Goal: Transaction & Acquisition: Purchase product/service

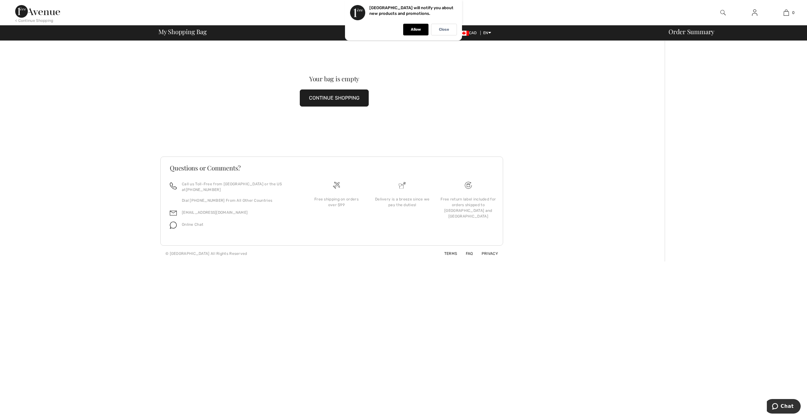
drag, startPoint x: 344, startPoint y: 100, endPoint x: 349, endPoint y: 103, distance: 4.8
click at [343, 100] on button "CONTINUE SHOPPING" at bounding box center [334, 97] width 69 height 17
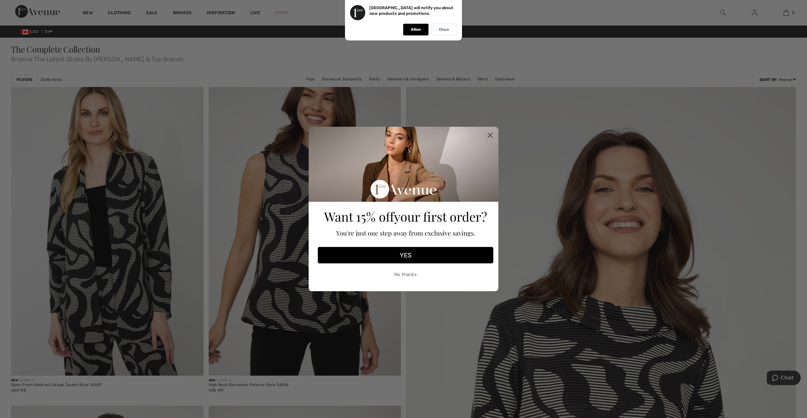
click at [491, 133] on icon "Close dialog" at bounding box center [489, 135] width 11 height 11
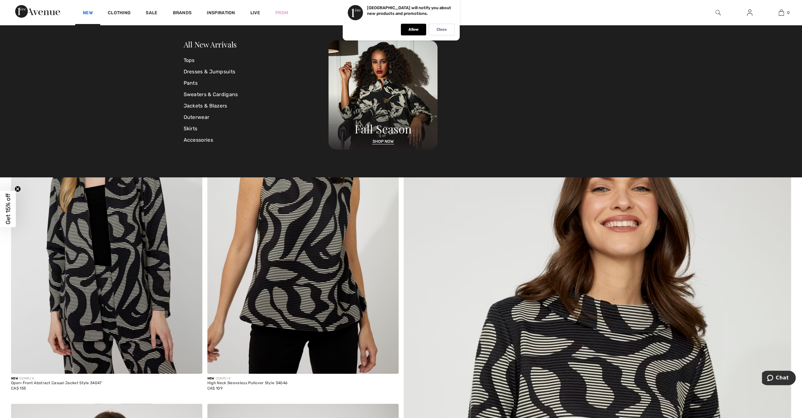
click at [88, 10] on link "New" at bounding box center [88, 13] width 10 height 7
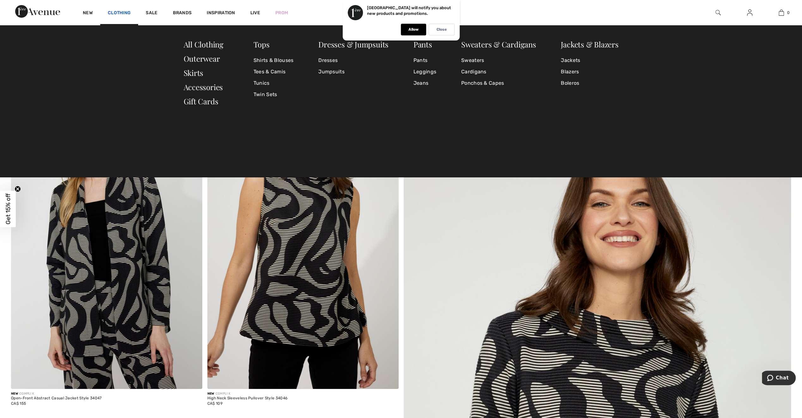
click at [117, 13] on link "Clothing" at bounding box center [119, 13] width 23 height 7
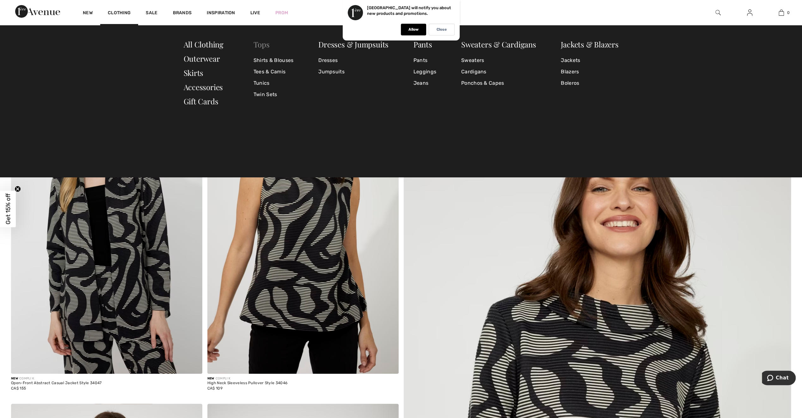
click at [262, 44] on link "Tops" at bounding box center [261, 44] width 16 height 10
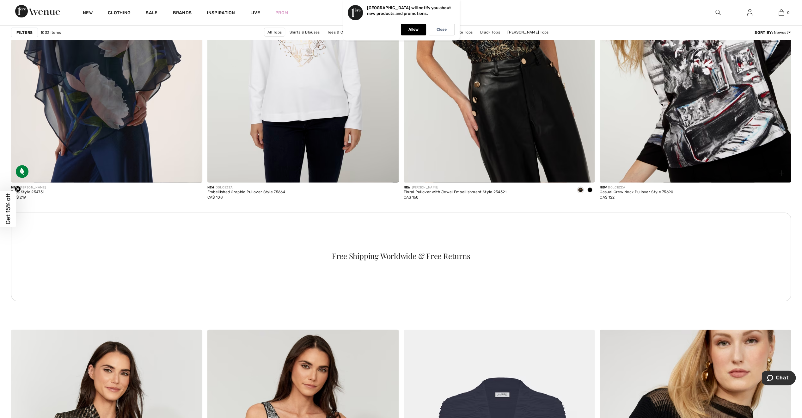
scroll to position [3574, 0]
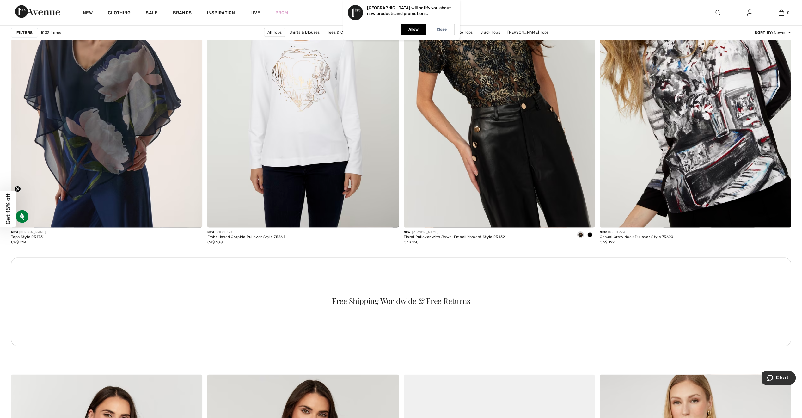
click at [717, 11] on img at bounding box center [717, 13] width 5 height 8
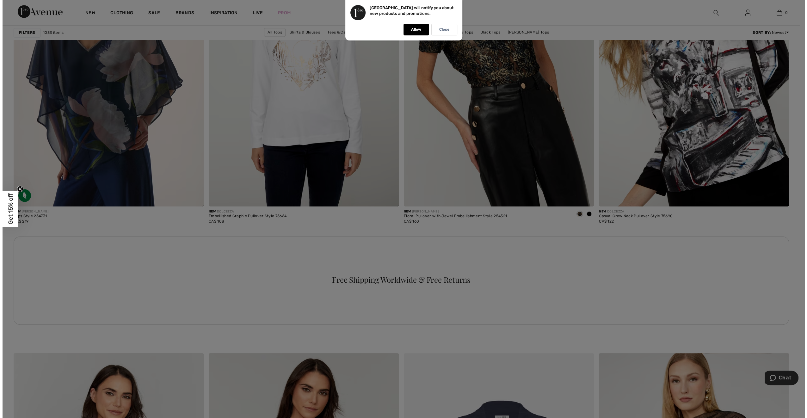
scroll to position [3595, 0]
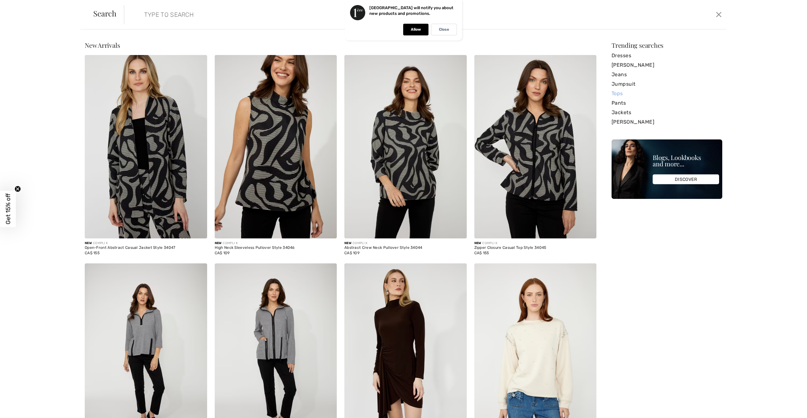
click at [614, 92] on link "Tops" at bounding box center [666, 93] width 111 height 9
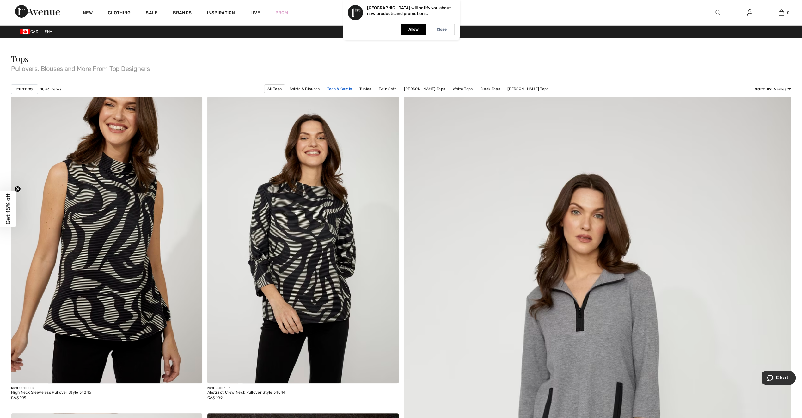
click at [347, 88] on link "Tees & Camis" at bounding box center [339, 89] width 31 height 8
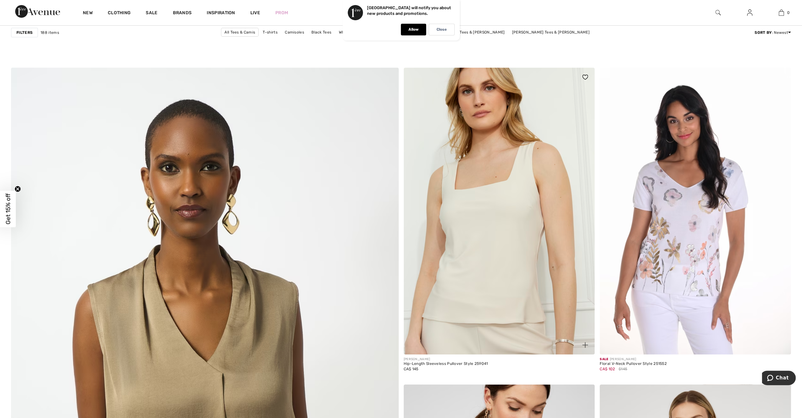
scroll to position [2528, 0]
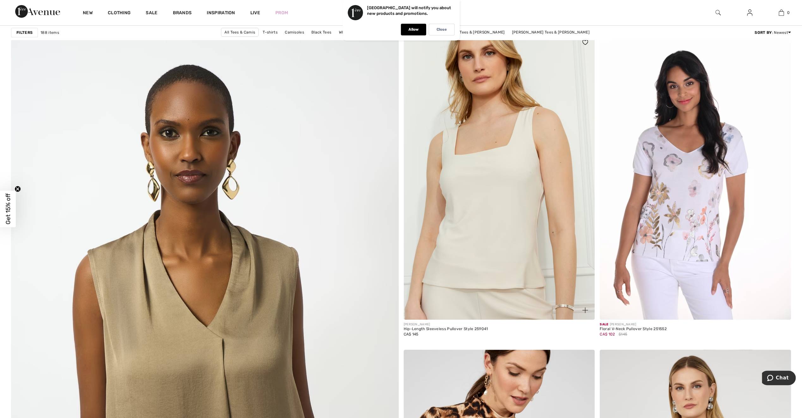
click at [474, 240] on img at bounding box center [499, 176] width 191 height 287
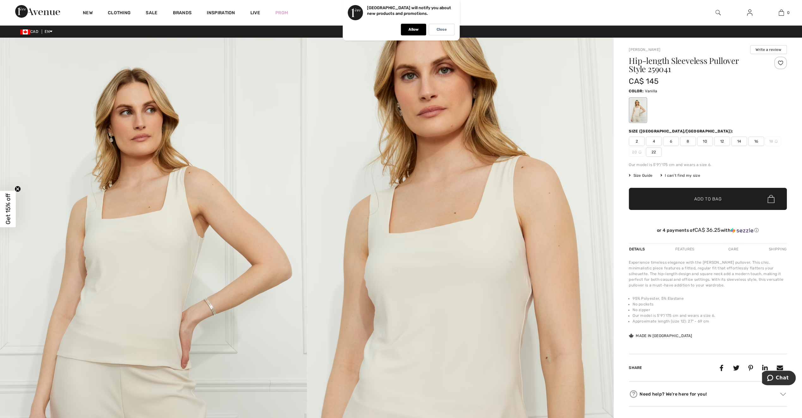
click at [638, 174] on span "Size Guide" at bounding box center [641, 176] width 24 height 6
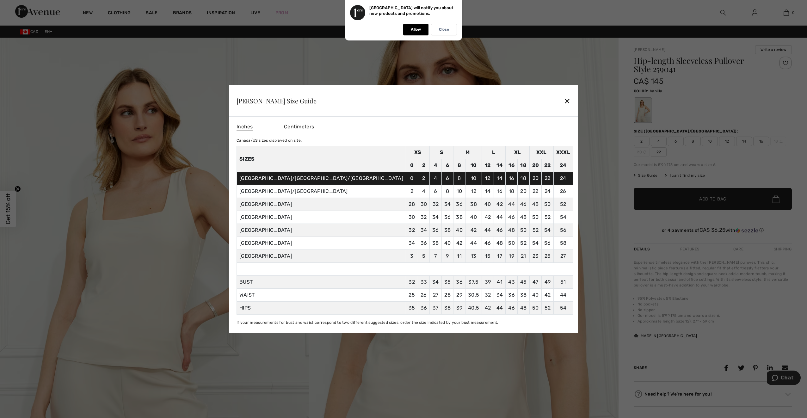
click at [563, 100] on div "✕" at bounding box center [566, 100] width 7 height 13
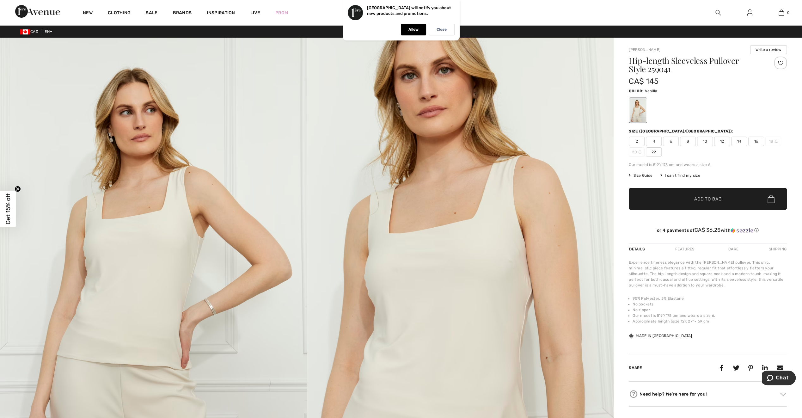
click at [417, 30] on p "Allow" at bounding box center [413, 29] width 10 height 5
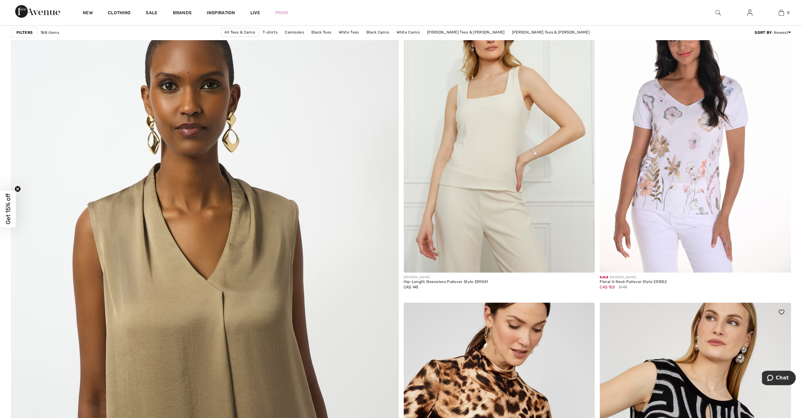
scroll to position [2623, 0]
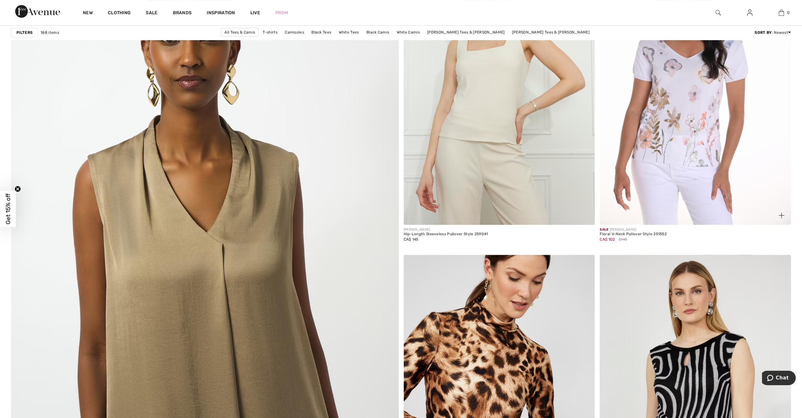
click at [682, 138] on img at bounding box center [695, 81] width 191 height 287
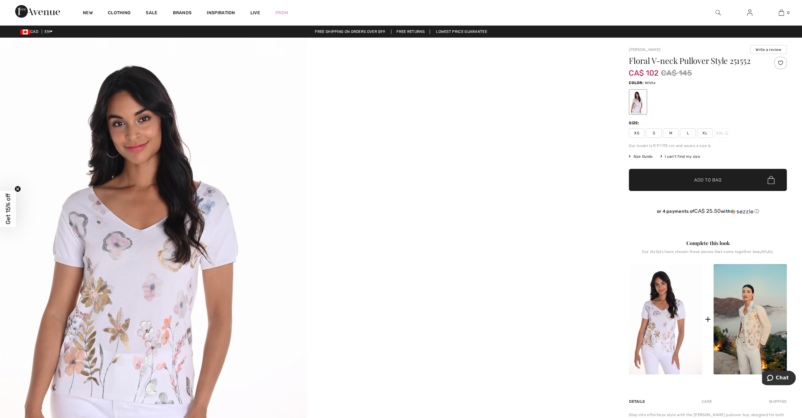
click at [642, 156] on span "Size Guide" at bounding box center [641, 157] width 24 height 6
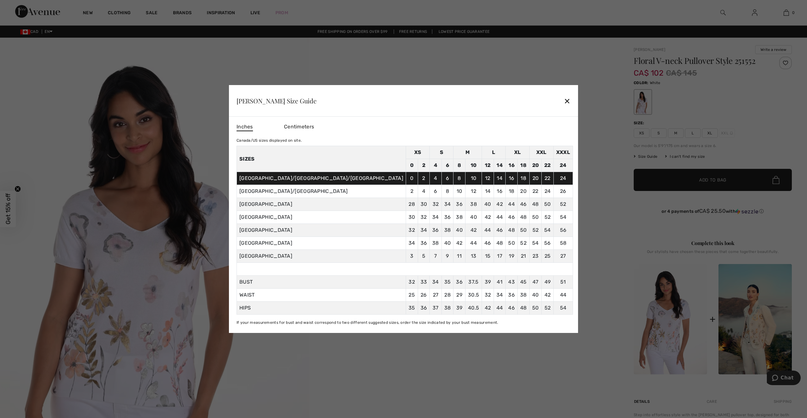
click at [563, 100] on div "✕" at bounding box center [566, 100] width 7 height 13
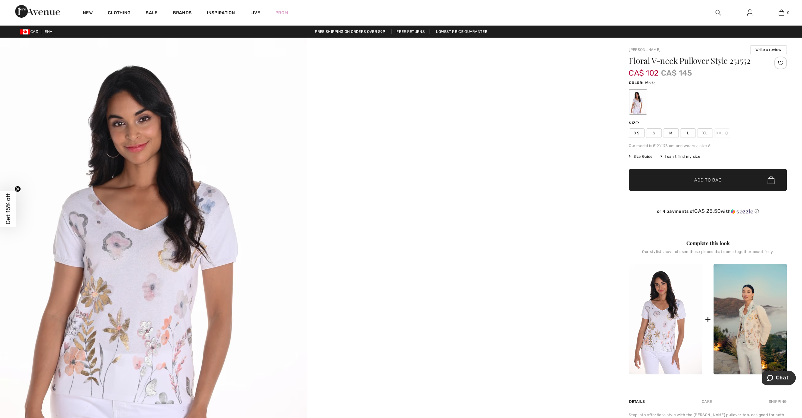
click at [707, 134] on span "XL" at bounding box center [705, 132] width 16 height 9
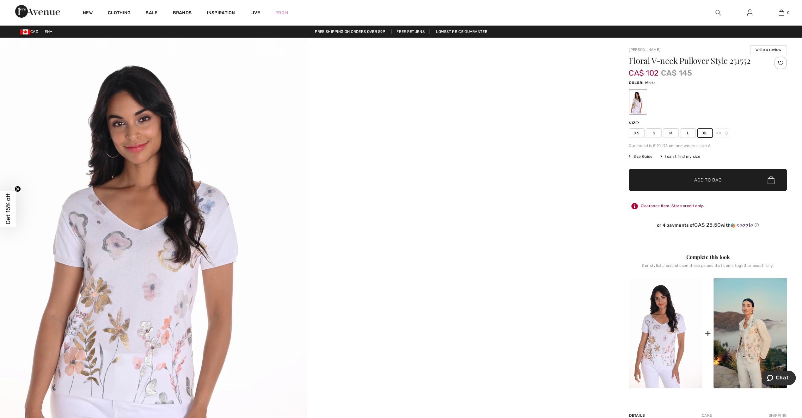
click at [702, 181] on span "Add to Bag" at bounding box center [707, 180] width 27 height 7
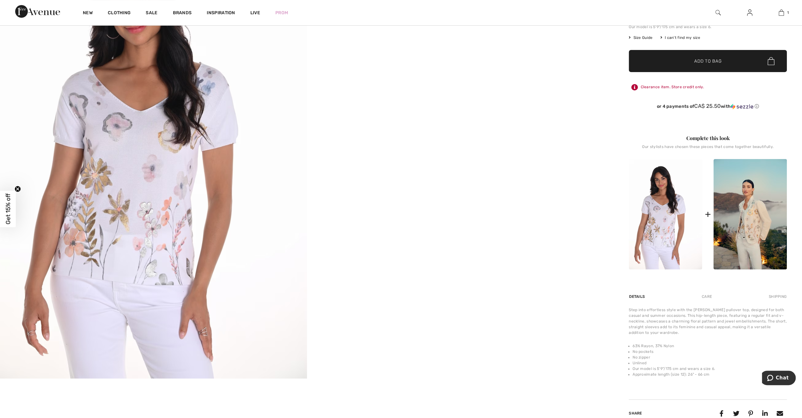
scroll to position [126, 0]
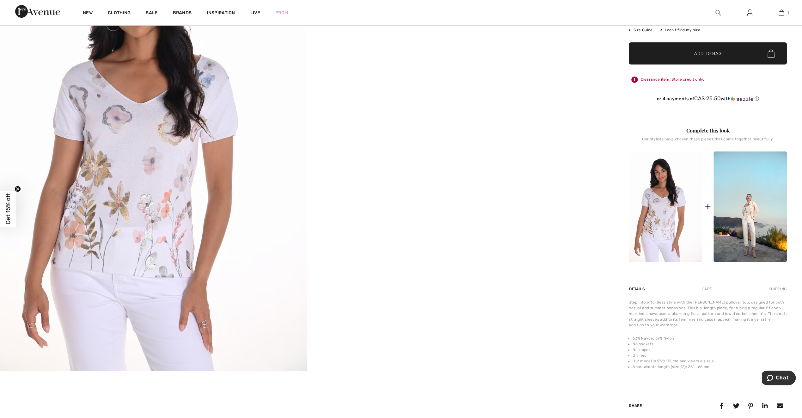
click at [751, 210] on img at bounding box center [749, 206] width 73 height 110
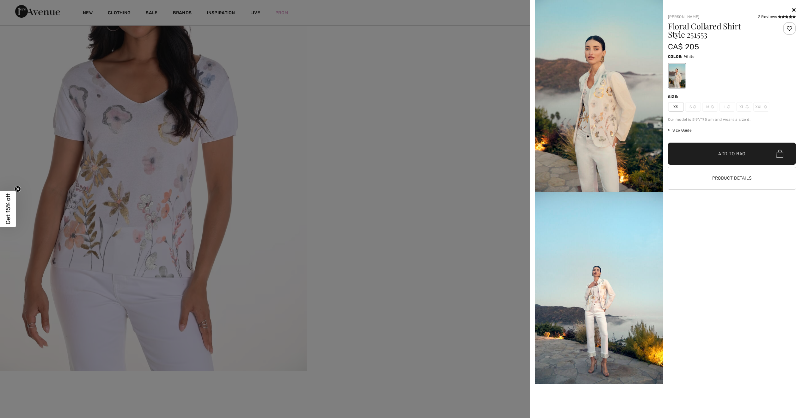
click at [427, 176] on div at bounding box center [401, 209] width 802 height 418
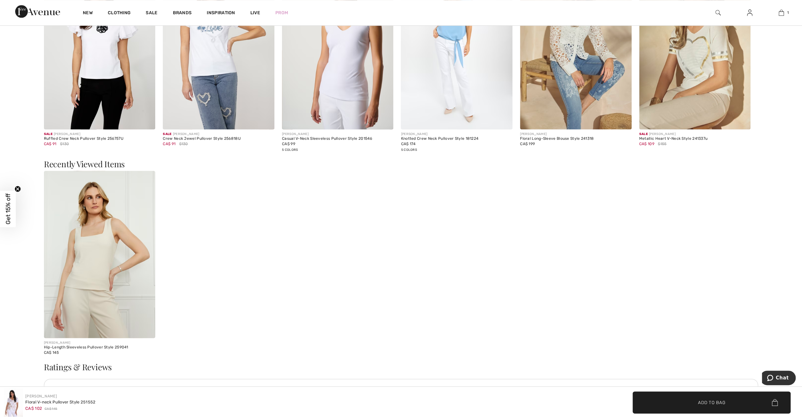
scroll to position [948, 0]
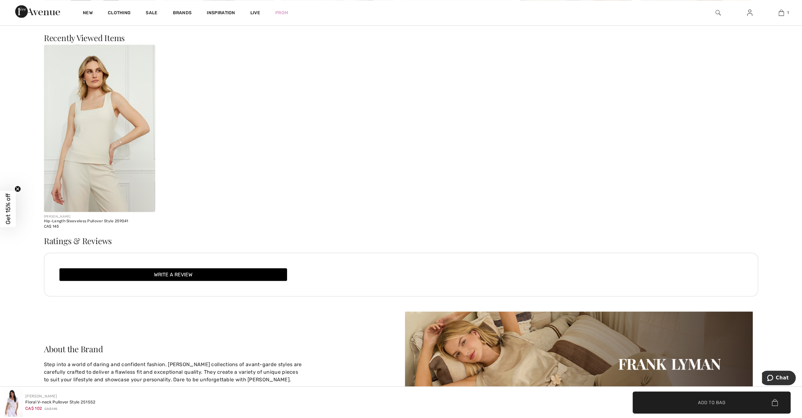
click at [96, 173] on img at bounding box center [100, 128] width 112 height 167
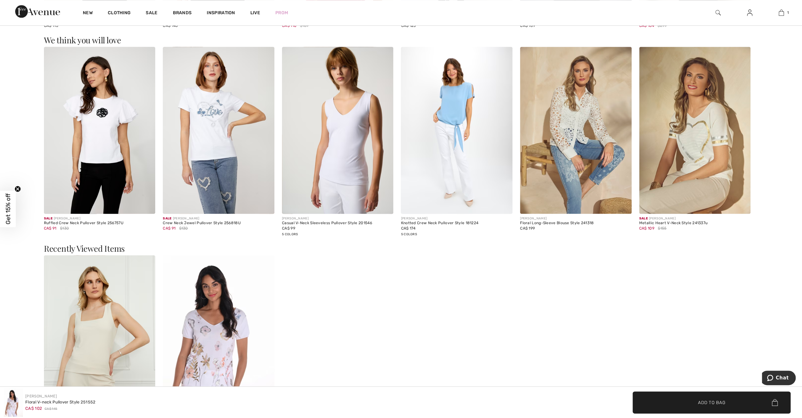
scroll to position [681, 0]
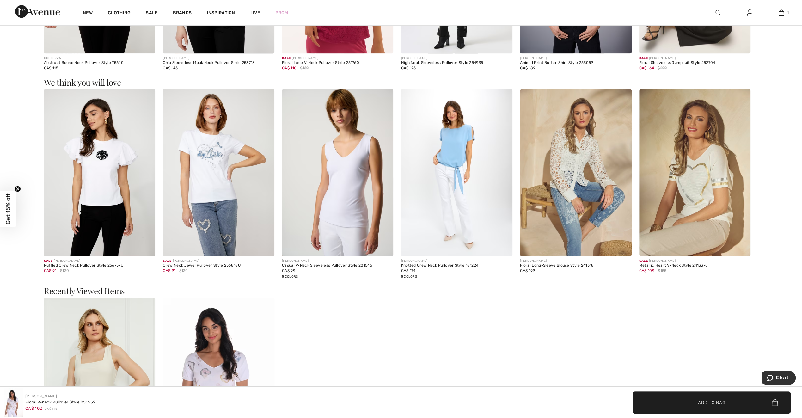
click at [344, 207] on img at bounding box center [338, 172] width 112 height 167
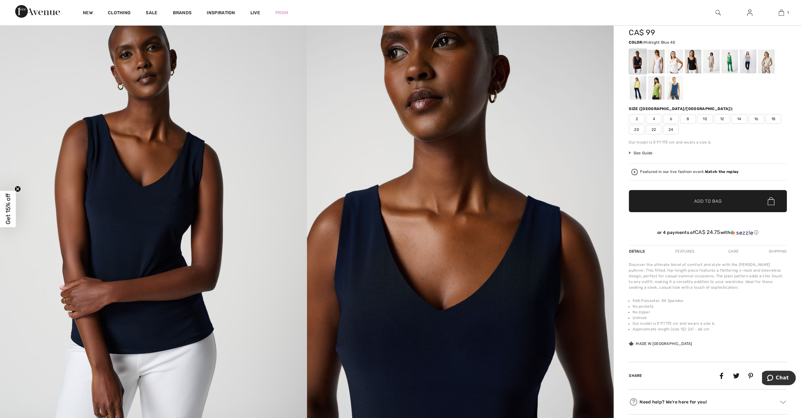
scroll to position [32, 0]
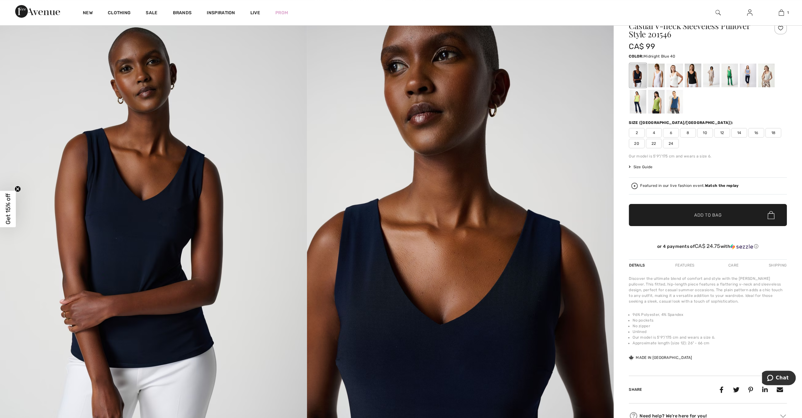
click at [776, 132] on span "18" at bounding box center [773, 132] width 16 height 9
click at [706, 218] on span "✔ Added to Bag Add to Bag" at bounding box center [708, 215] width 158 height 22
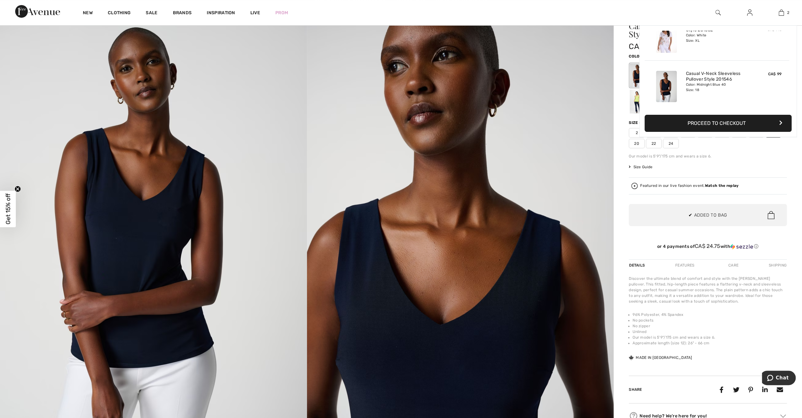
scroll to position [0, 0]
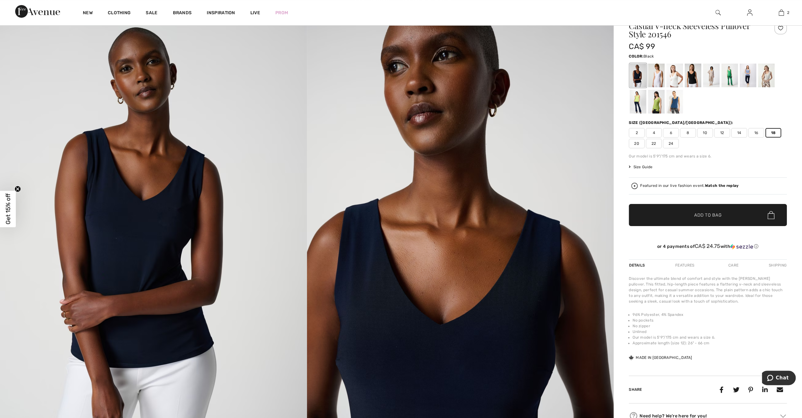
click at [690, 77] on div at bounding box center [693, 76] width 16 height 24
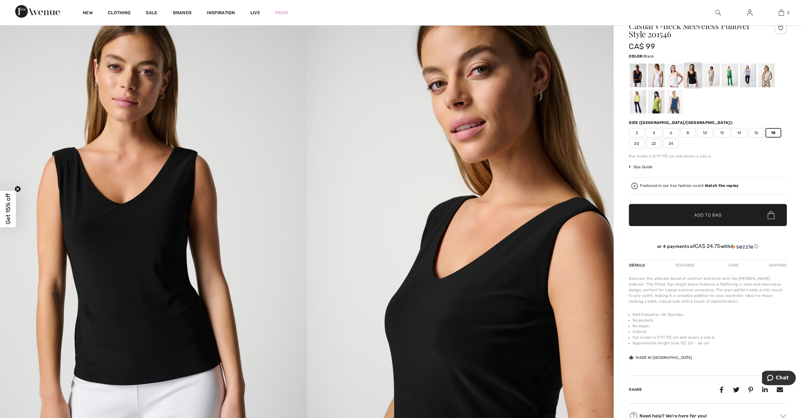
click at [713, 217] on span "Add to Bag" at bounding box center [707, 215] width 27 height 7
click at [659, 82] on div at bounding box center [656, 76] width 16 height 24
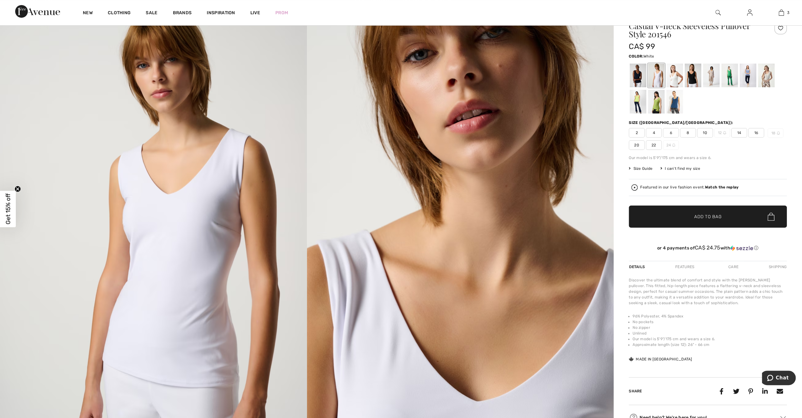
drag, startPoint x: 707, startPoint y: 218, endPoint x: 701, endPoint y: 212, distance: 8.5
click at [707, 218] on span "Add to Bag" at bounding box center [707, 216] width 27 height 7
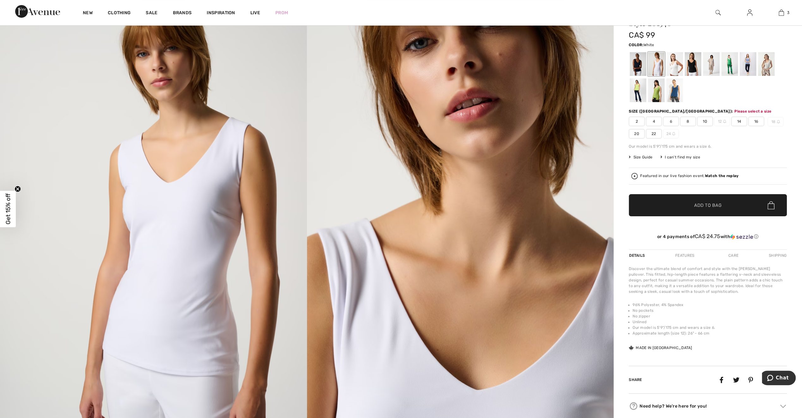
scroll to position [100, 0]
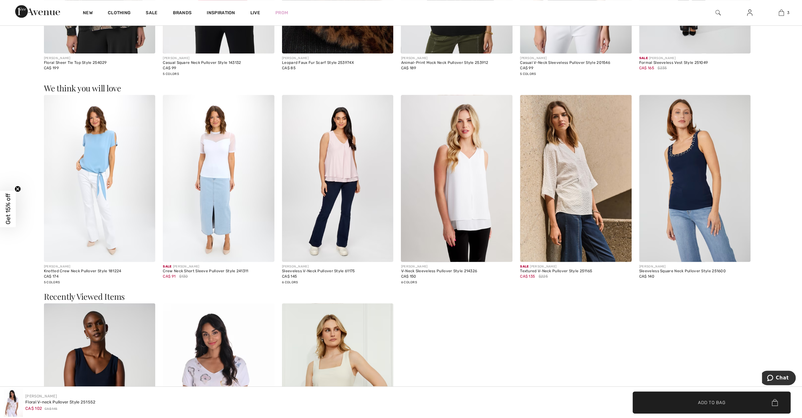
click at [208, 206] on img at bounding box center [219, 178] width 112 height 167
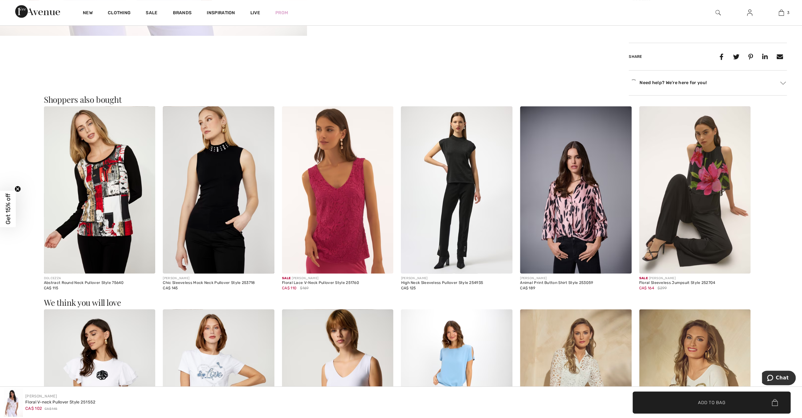
scroll to position [460, 0]
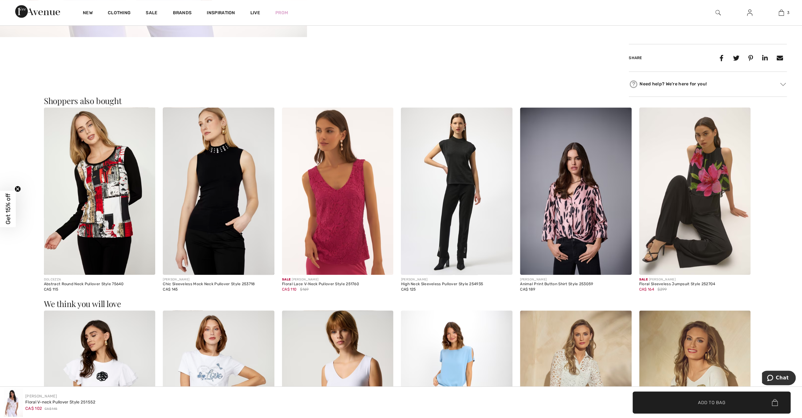
click at [346, 241] on img at bounding box center [338, 190] width 112 height 167
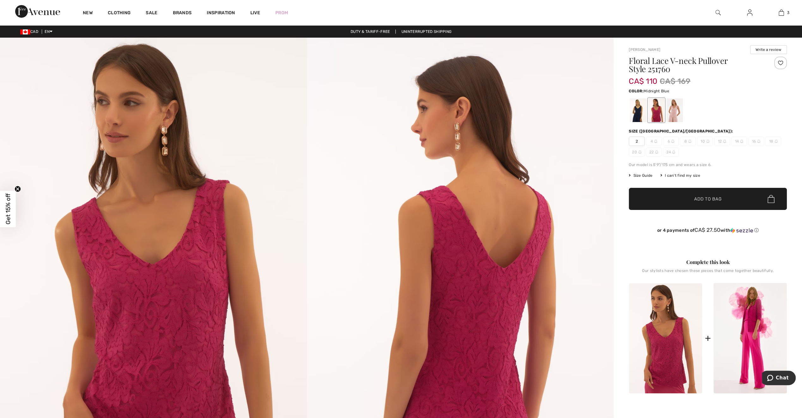
click at [638, 113] on div at bounding box center [638, 110] width 16 height 24
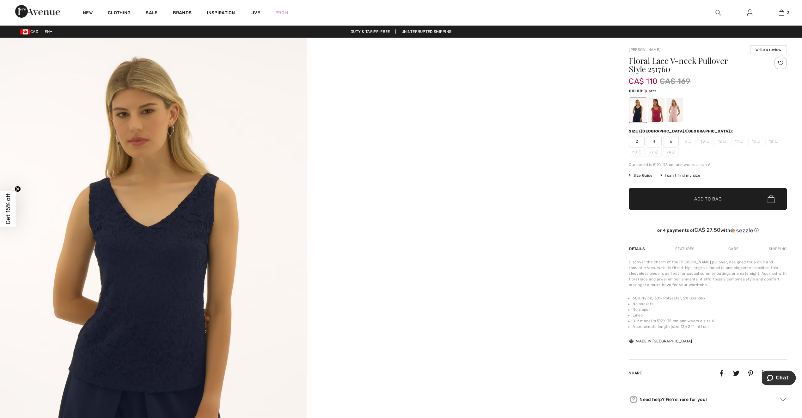
click at [676, 115] on div at bounding box center [674, 110] width 16 height 24
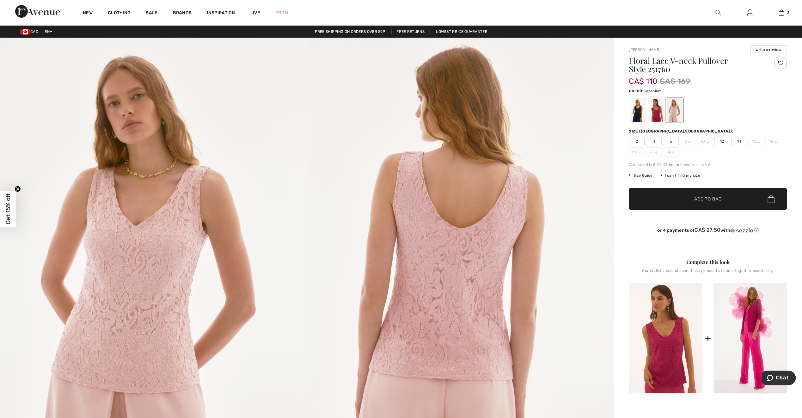
click at [657, 116] on div at bounding box center [656, 110] width 16 height 24
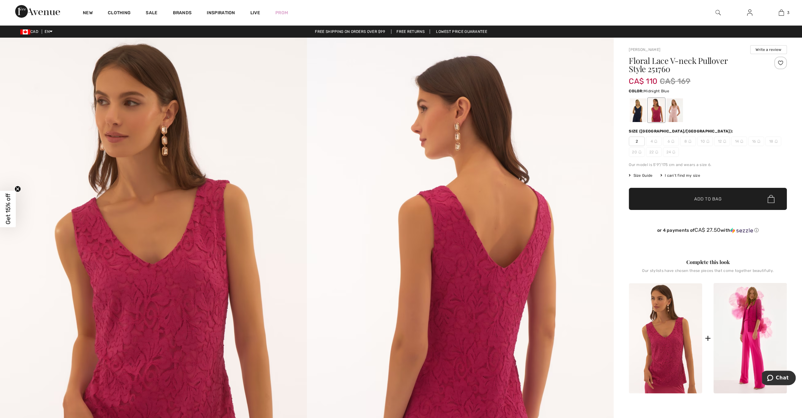
click at [635, 114] on div at bounding box center [638, 110] width 16 height 24
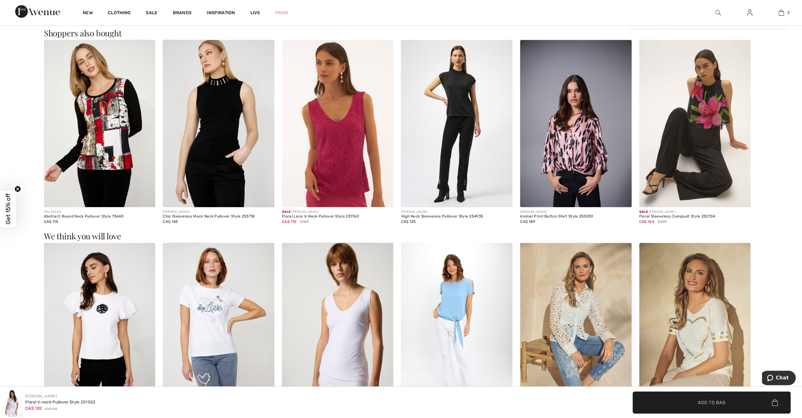
scroll to position [618, 0]
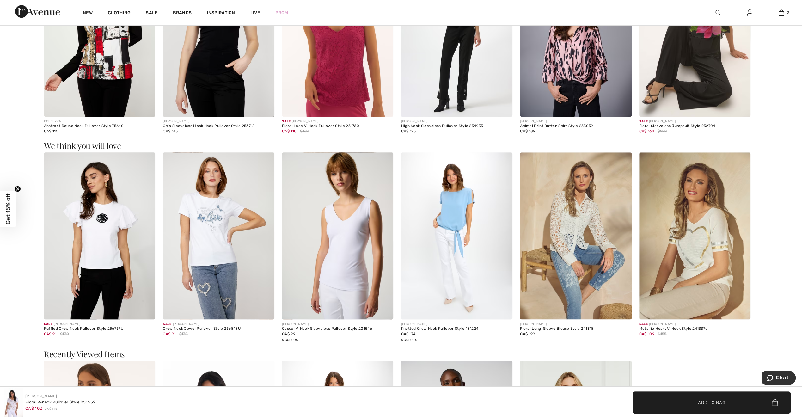
click at [682, 247] on img at bounding box center [695, 235] width 112 height 167
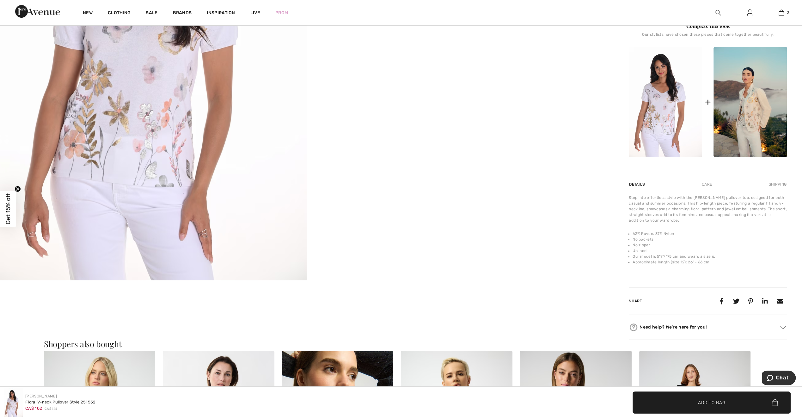
scroll to position [207, 0]
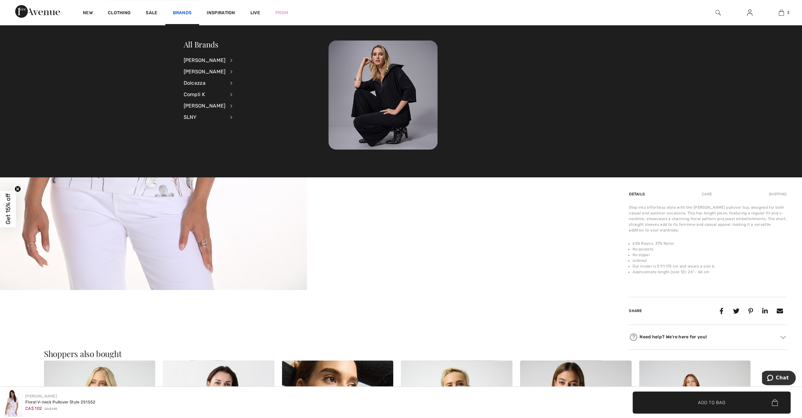
click at [180, 14] on link "Brands" at bounding box center [182, 13] width 19 height 7
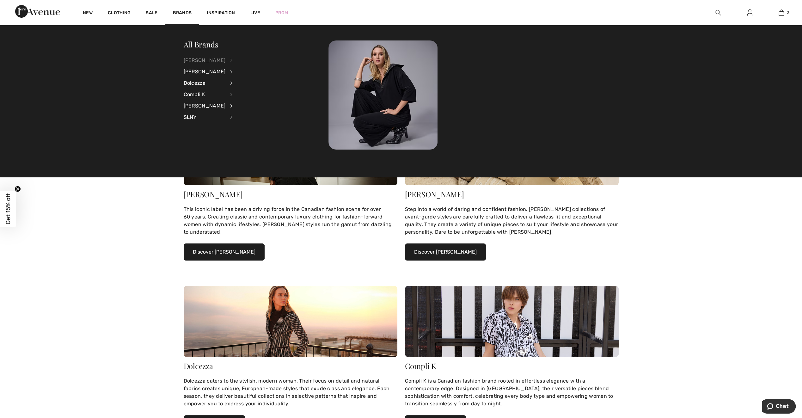
click at [200, 61] on div "[PERSON_NAME]" at bounding box center [205, 60] width 42 height 11
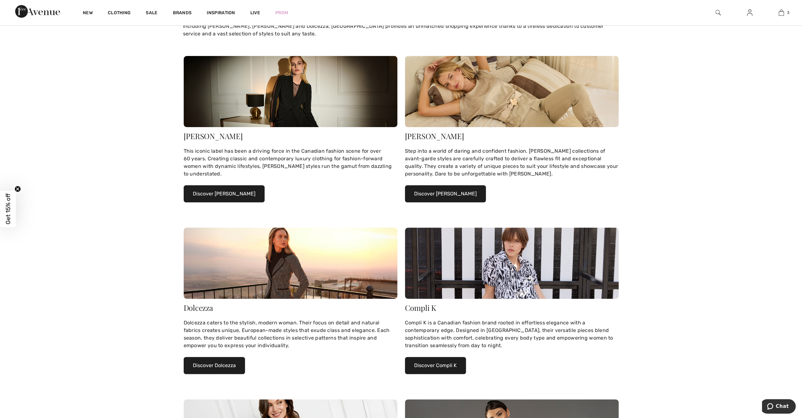
scroll to position [32, 0]
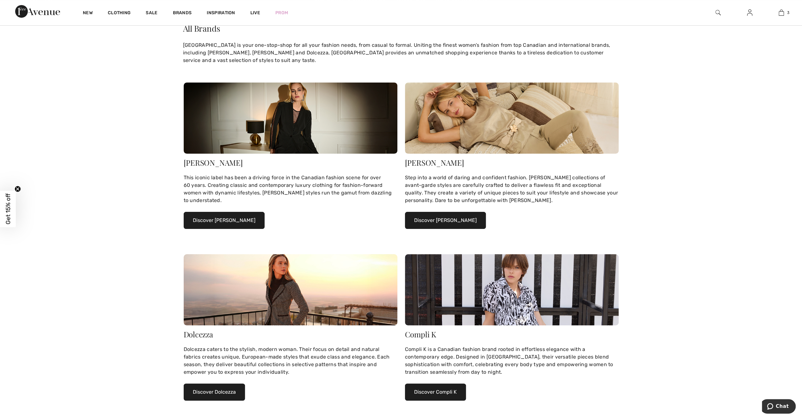
click at [224, 219] on button "Discover Joseph Ribkoff" at bounding box center [224, 220] width 81 height 17
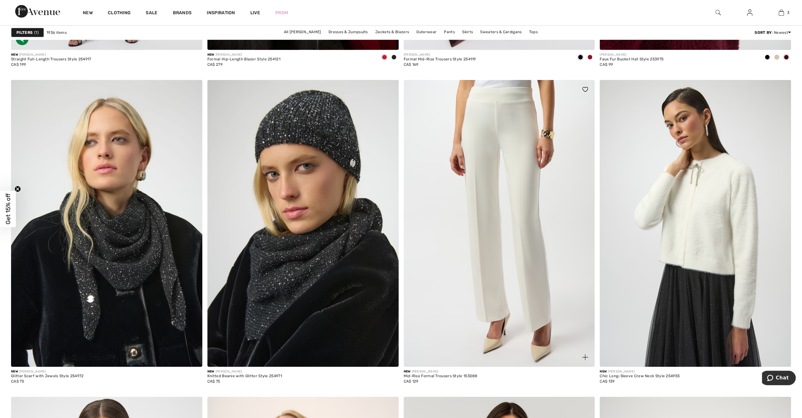
scroll to position [4456, 0]
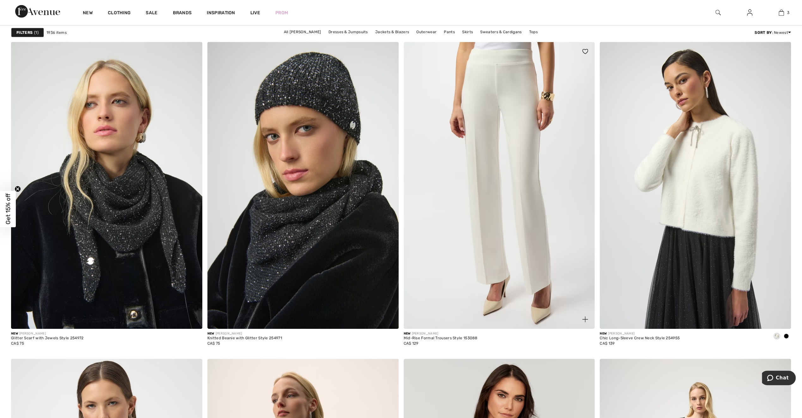
click at [494, 270] on img at bounding box center [499, 185] width 191 height 287
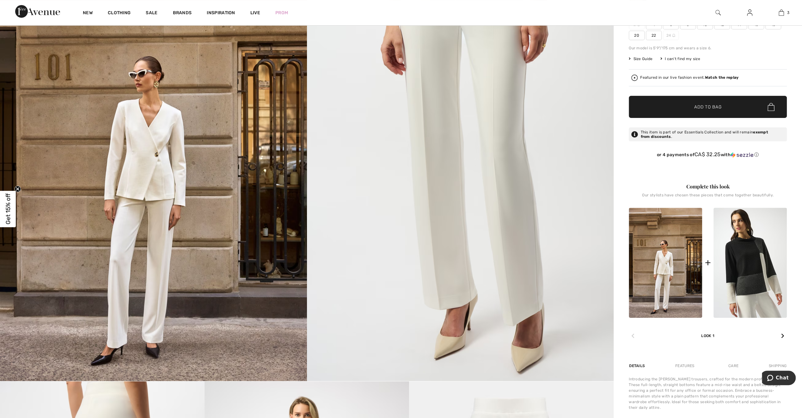
scroll to position [126, 0]
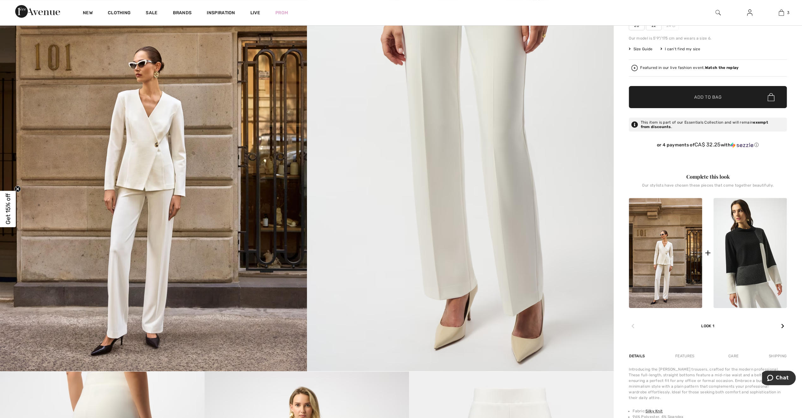
click at [667, 276] on img at bounding box center [665, 253] width 73 height 110
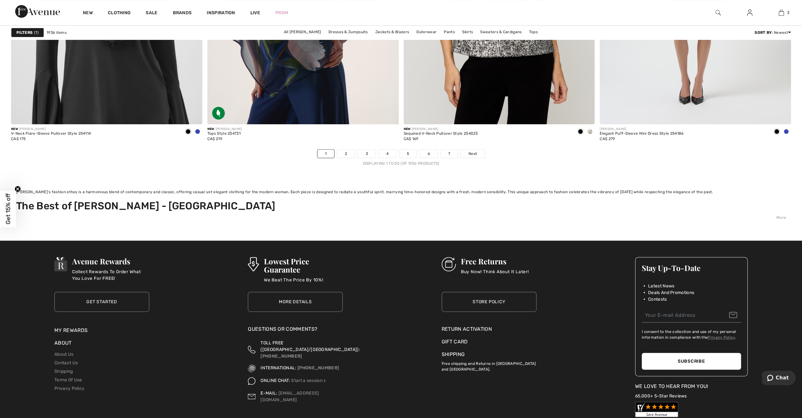
scroll to position [5025, 0]
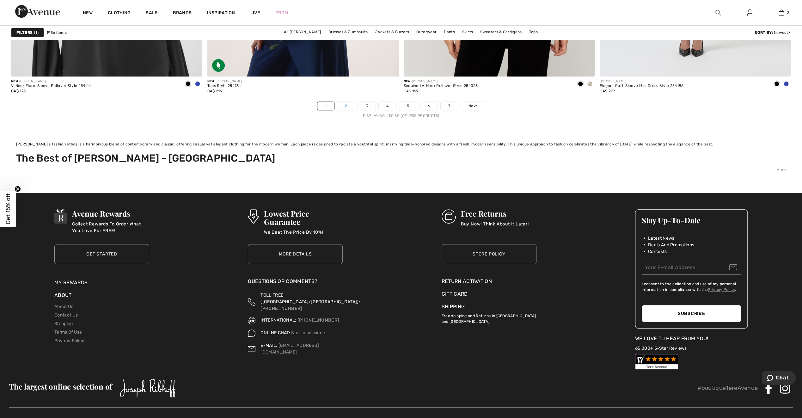
click at [348, 104] on link "2" at bounding box center [345, 106] width 17 height 8
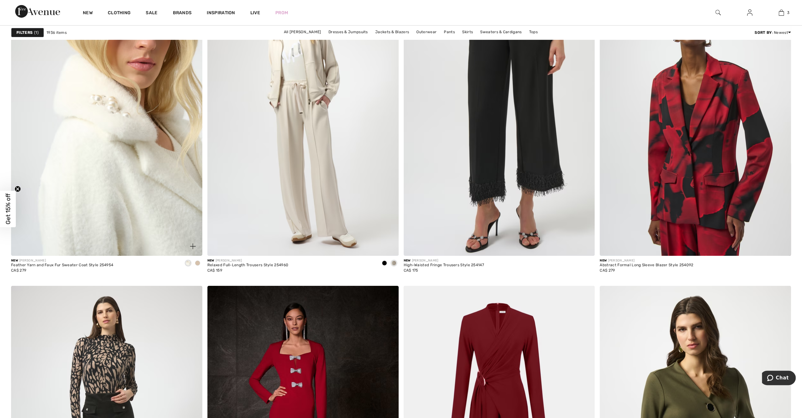
scroll to position [4551, 0]
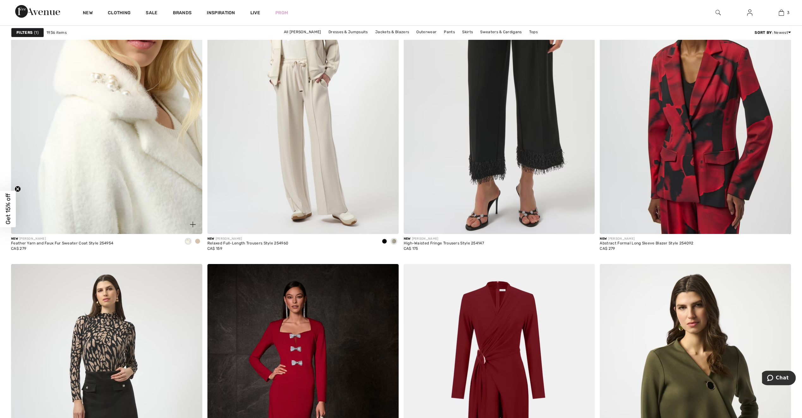
click at [111, 200] on img at bounding box center [106, 90] width 191 height 287
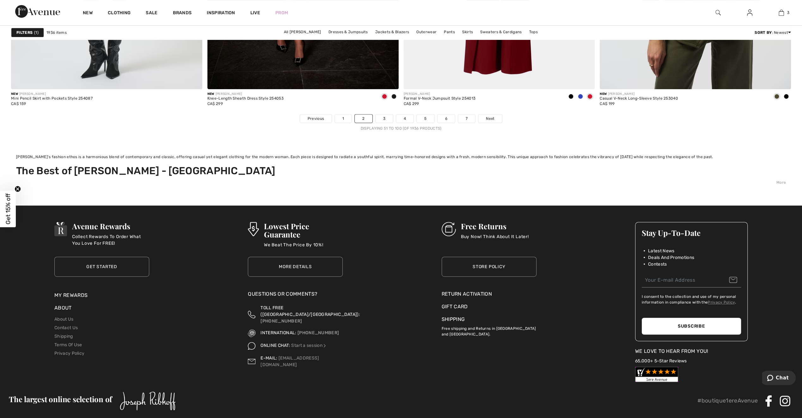
scroll to position [4950, 0]
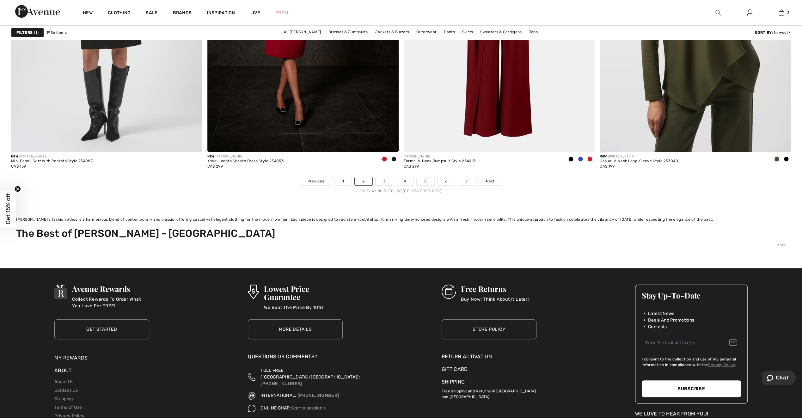
click at [385, 180] on link "3" at bounding box center [383, 181] width 17 height 8
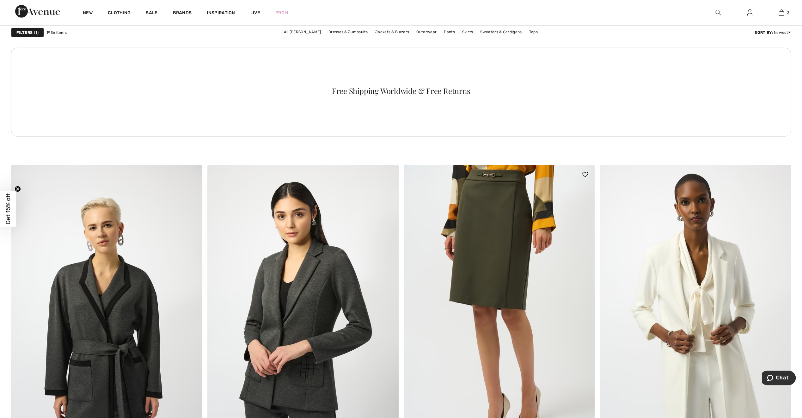
scroll to position [1675, 0]
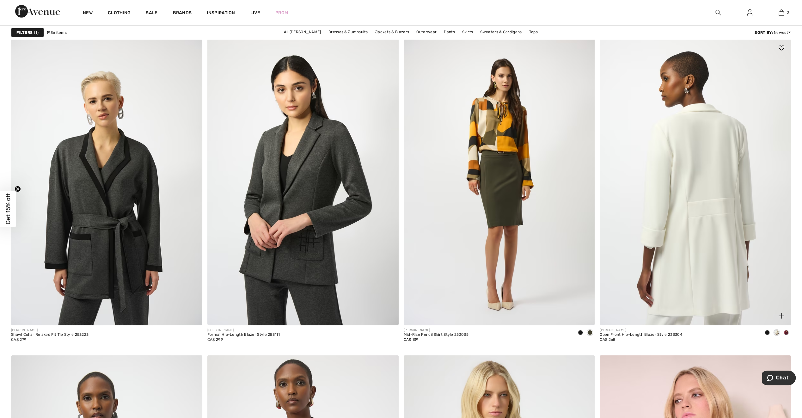
click at [697, 265] on img at bounding box center [695, 182] width 191 height 287
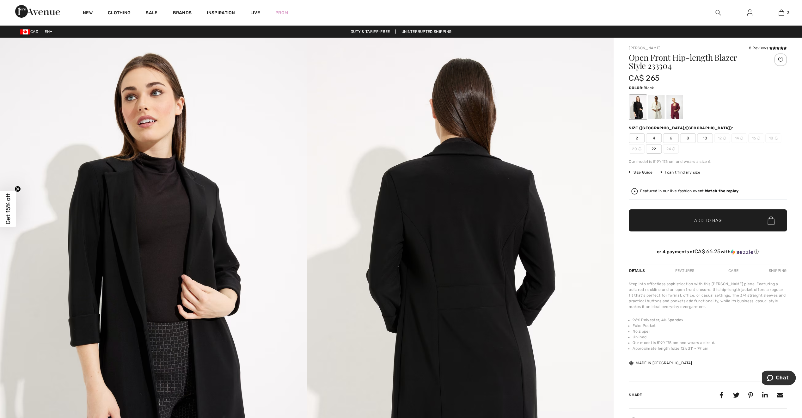
click at [636, 109] on div at bounding box center [638, 107] width 16 height 24
click at [642, 172] on span "Size Guide" at bounding box center [641, 172] width 24 height 6
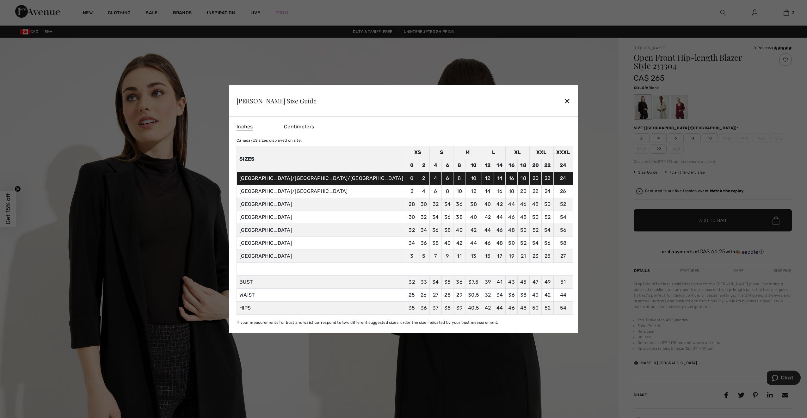
click at [532, 106] on div "[PERSON_NAME] Size Guide ✕" at bounding box center [403, 101] width 349 height 32
click at [563, 101] on div "✕" at bounding box center [566, 100] width 7 height 13
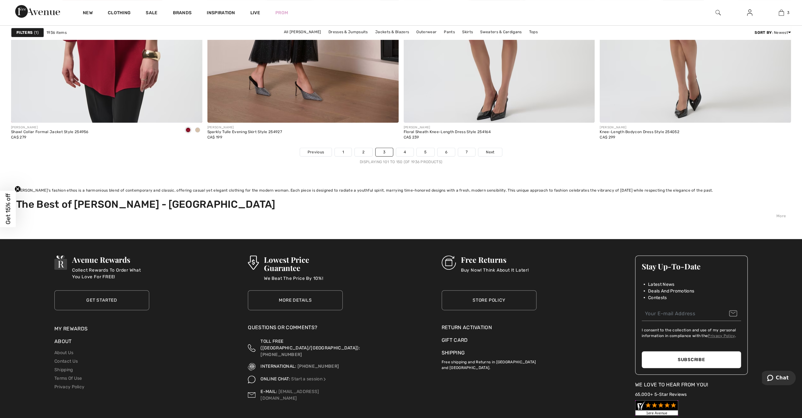
scroll to position [5025, 0]
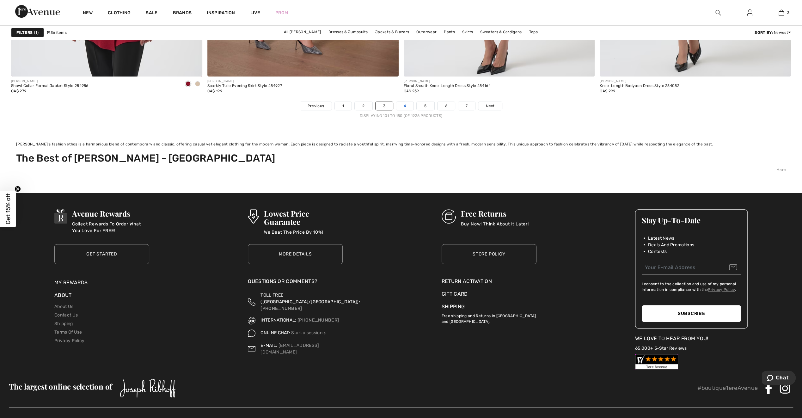
click at [404, 103] on link "4" at bounding box center [404, 106] width 17 height 8
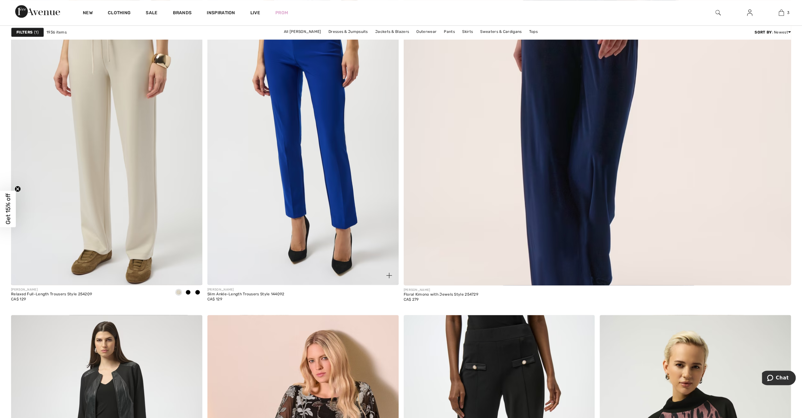
scroll to position [695, 0]
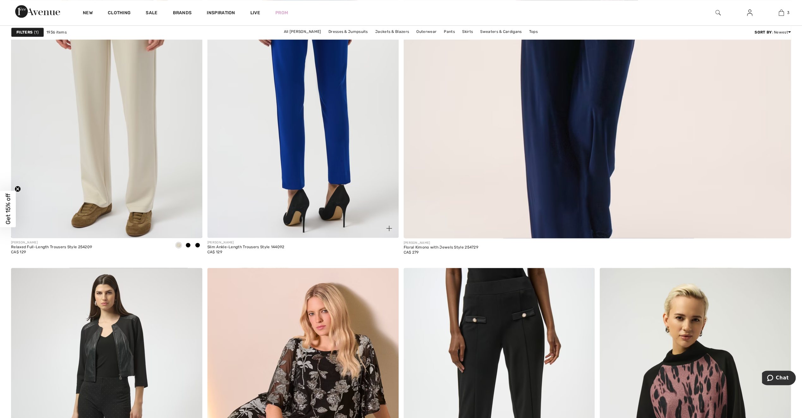
click at [329, 188] on img at bounding box center [302, 94] width 191 height 287
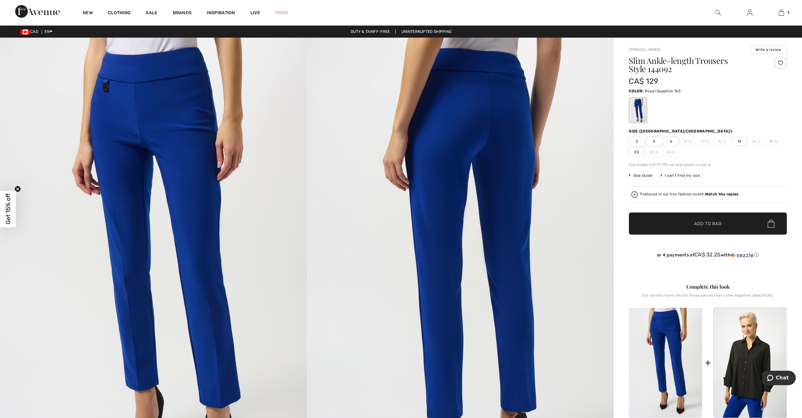
click at [644, 175] on span "Size Guide" at bounding box center [641, 176] width 24 height 6
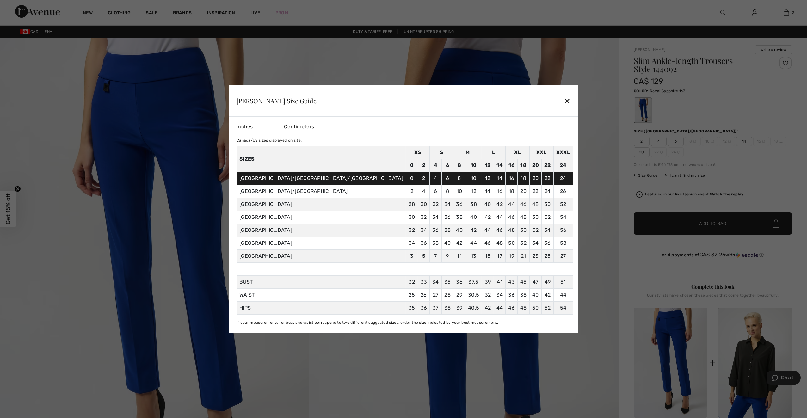
click at [529, 100] on div "Joseph Ribkoff Size Guide ✕" at bounding box center [403, 101] width 349 height 32
click at [563, 100] on div "✕" at bounding box center [566, 100] width 7 height 13
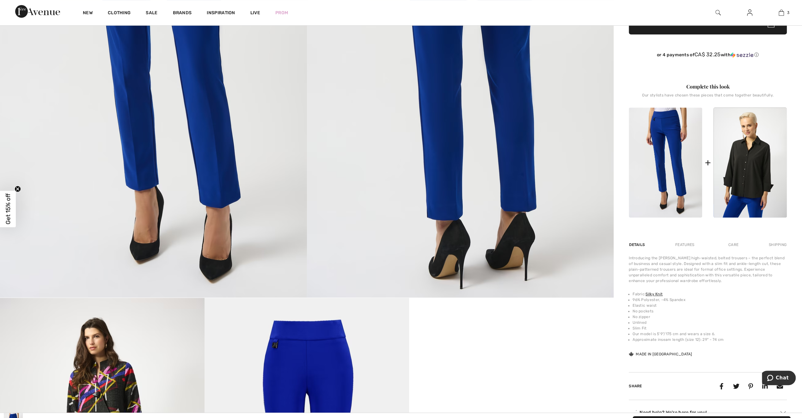
scroll to position [253, 0]
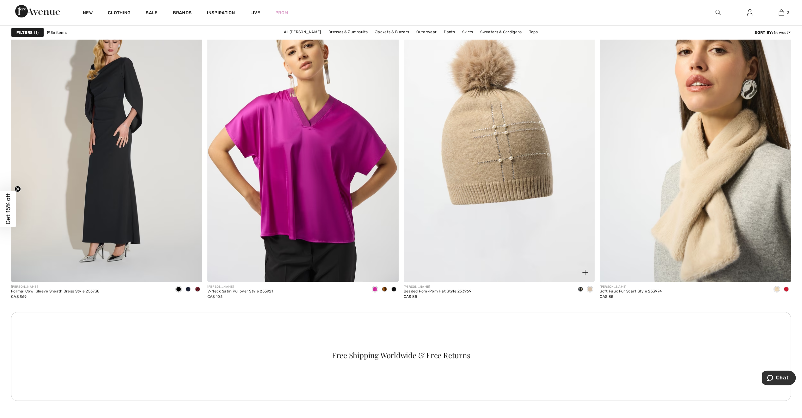
scroll to position [1296, 0]
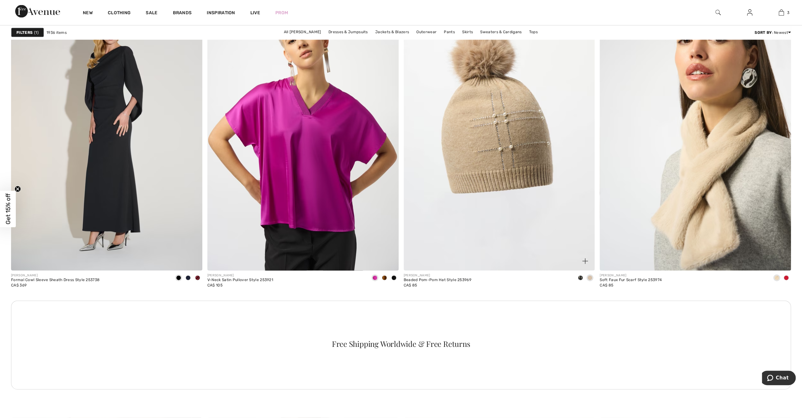
click at [496, 167] on img at bounding box center [499, 127] width 191 height 287
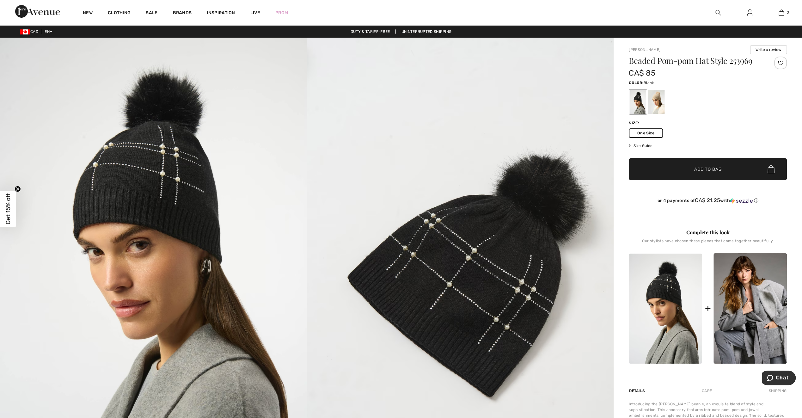
click at [636, 100] on div at bounding box center [638, 102] width 16 height 24
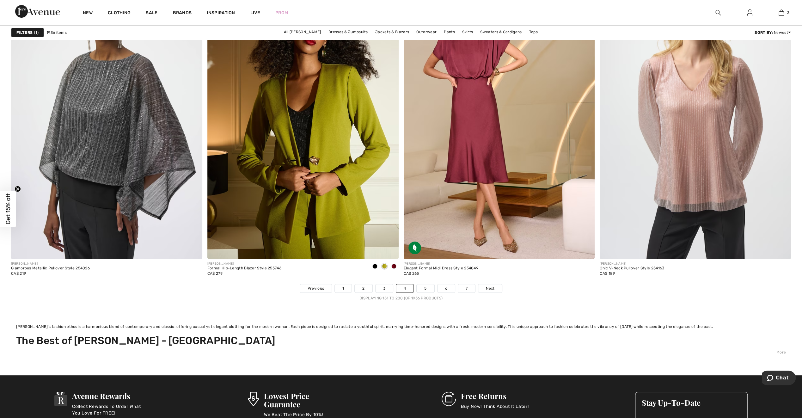
scroll to position [4867, 0]
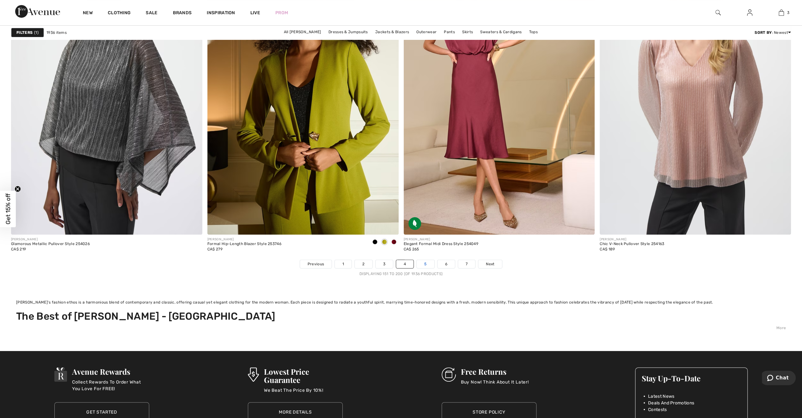
click at [425, 263] on link "5" at bounding box center [425, 264] width 17 height 8
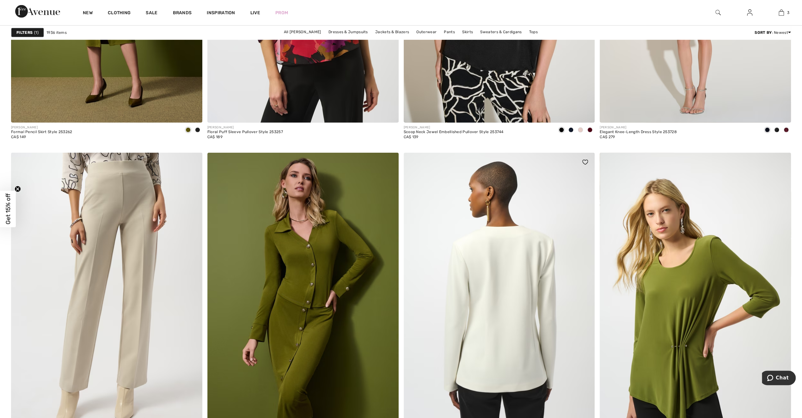
scroll to position [1928, 0]
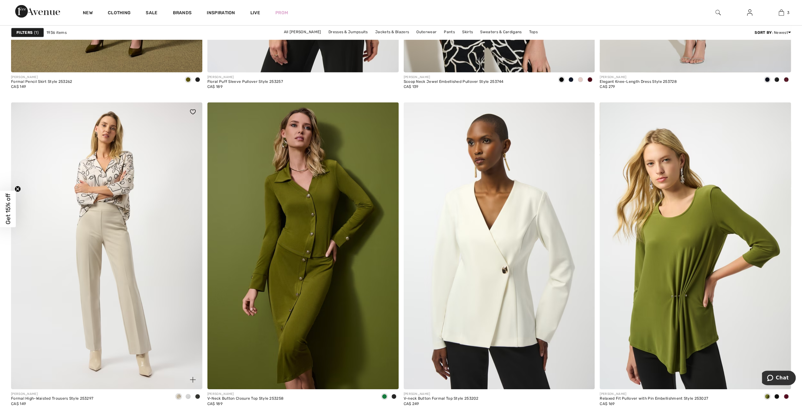
click at [109, 281] on img at bounding box center [106, 245] width 191 height 287
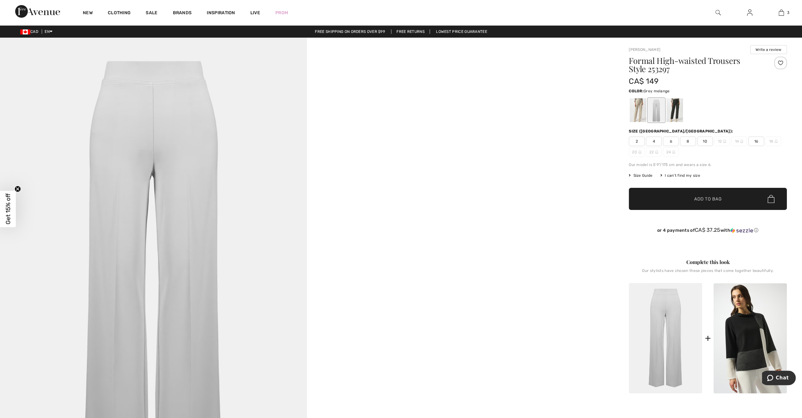
click at [679, 112] on div at bounding box center [674, 110] width 16 height 24
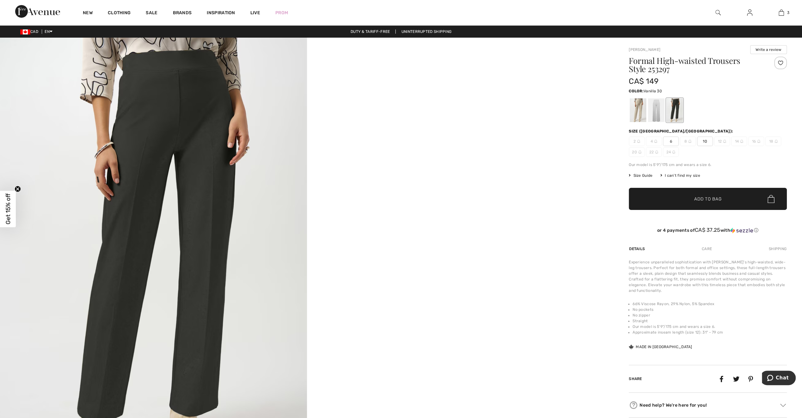
click at [656, 116] on div at bounding box center [656, 110] width 16 height 24
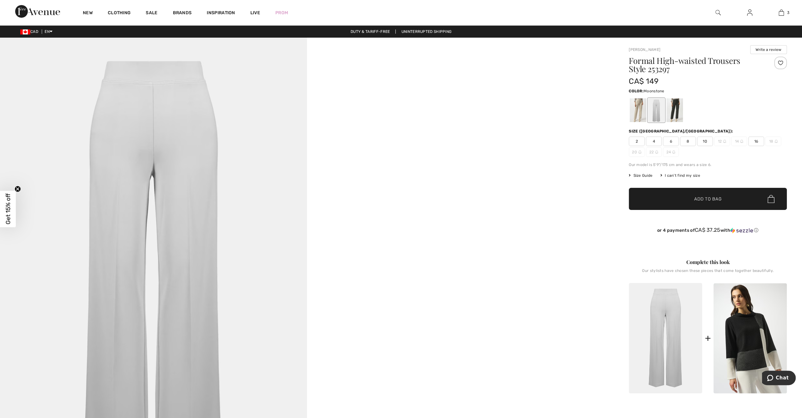
click at [640, 115] on div at bounding box center [638, 110] width 16 height 24
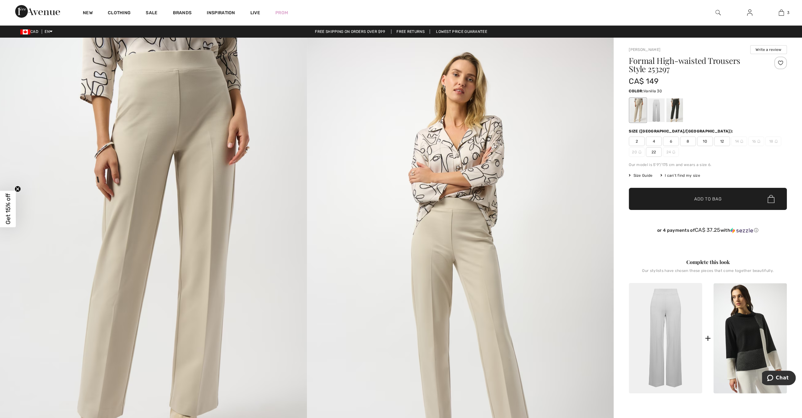
click at [659, 115] on div at bounding box center [656, 110] width 16 height 24
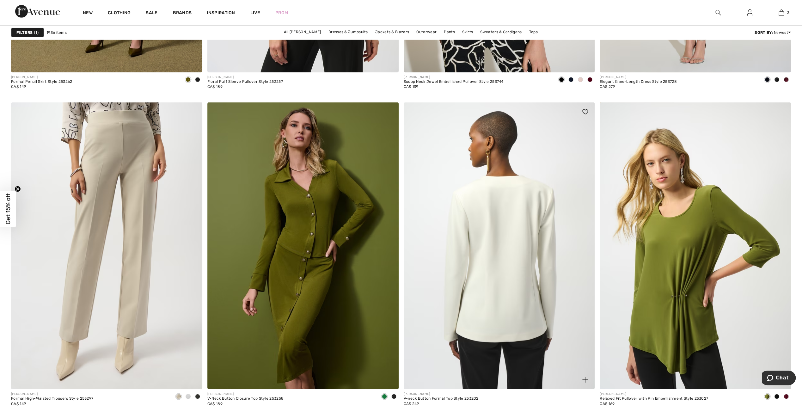
click at [497, 290] on img at bounding box center [499, 245] width 191 height 287
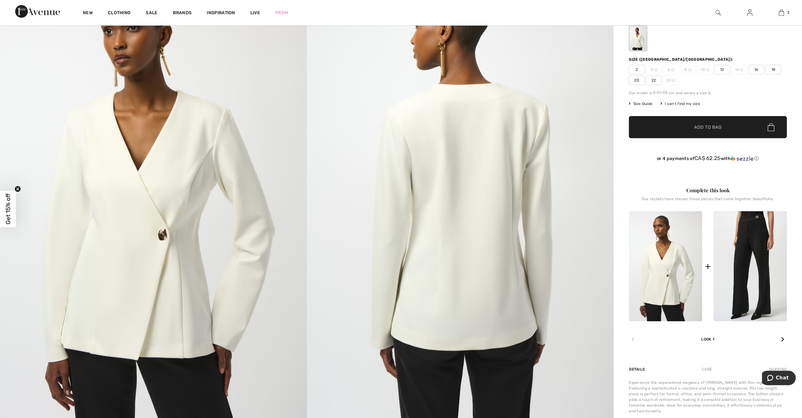
scroll to position [32, 0]
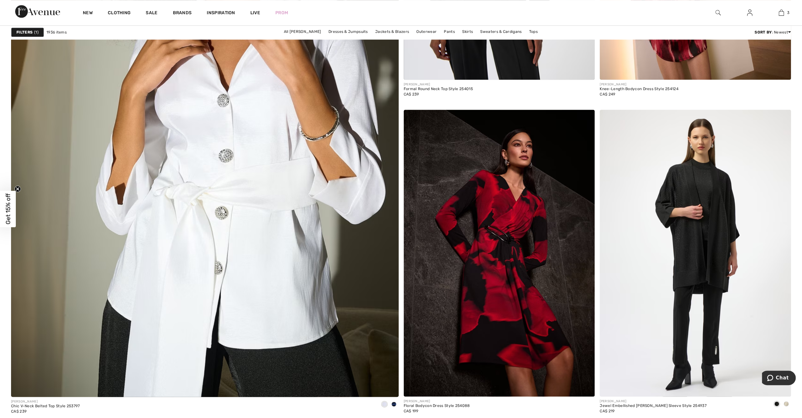
scroll to position [3097, 0]
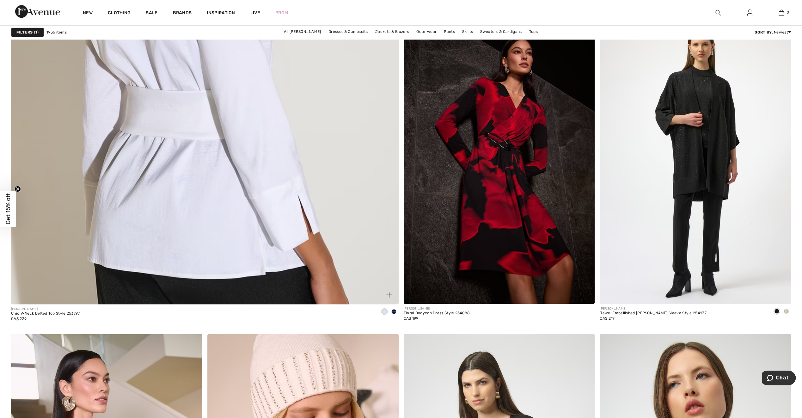
click at [283, 211] on img at bounding box center [204, 48] width 465 height 697
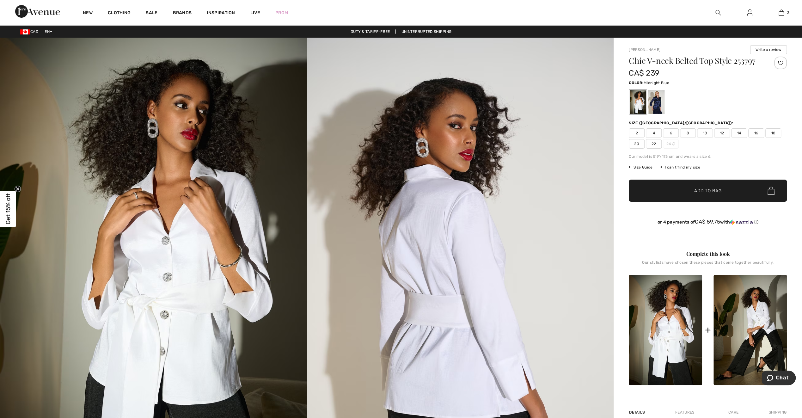
click at [654, 103] on div at bounding box center [656, 102] width 16 height 24
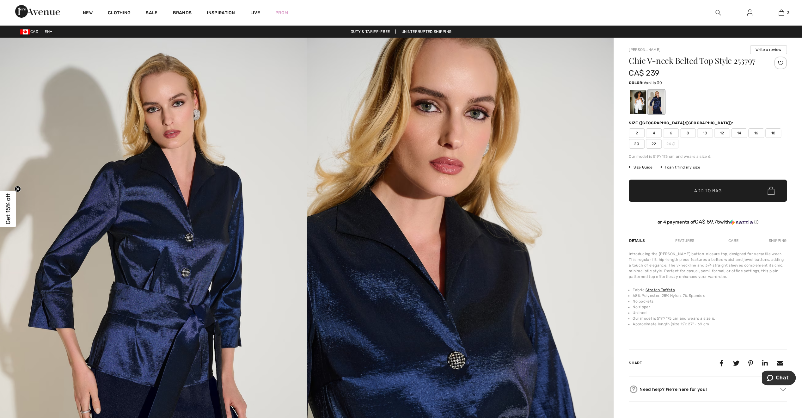
click at [642, 106] on div at bounding box center [638, 102] width 16 height 24
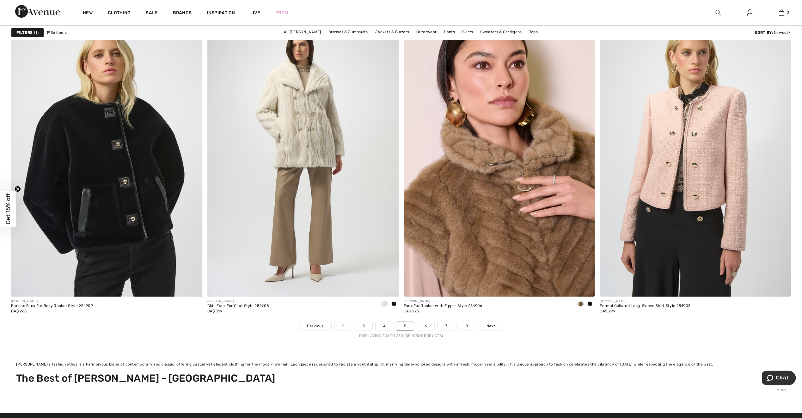
scroll to position [4930, 0]
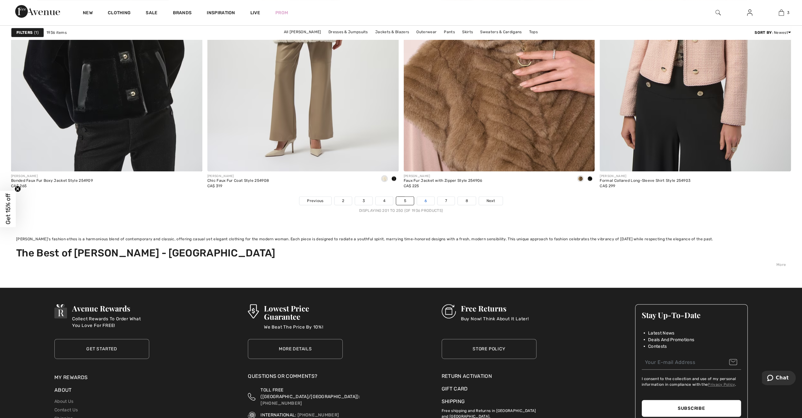
click at [422, 200] on link "6" at bounding box center [425, 201] width 17 height 8
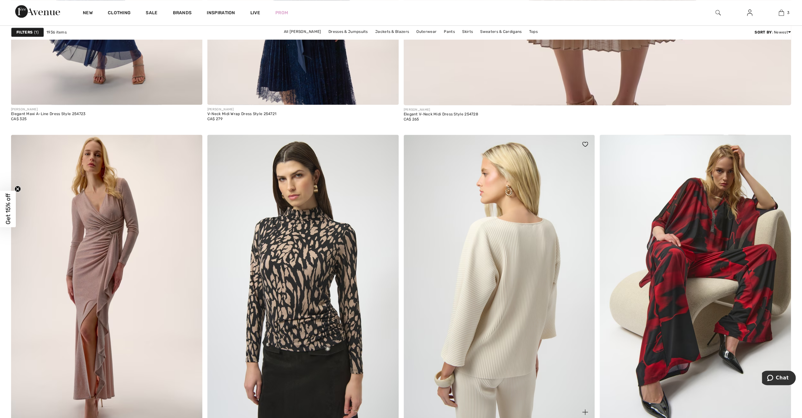
scroll to position [885, 0]
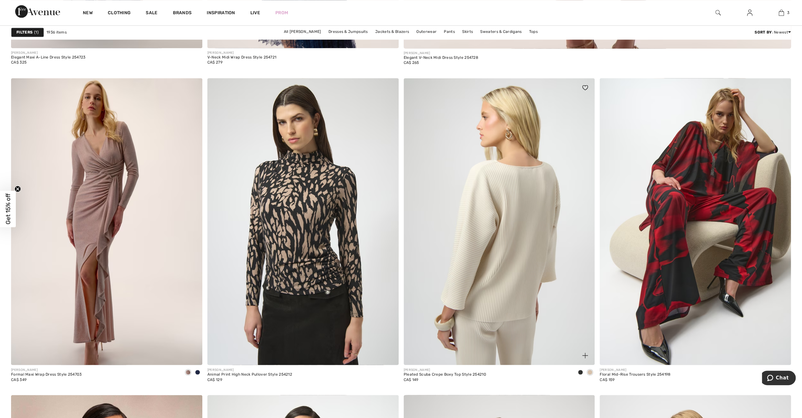
click at [500, 304] on img at bounding box center [499, 221] width 191 height 287
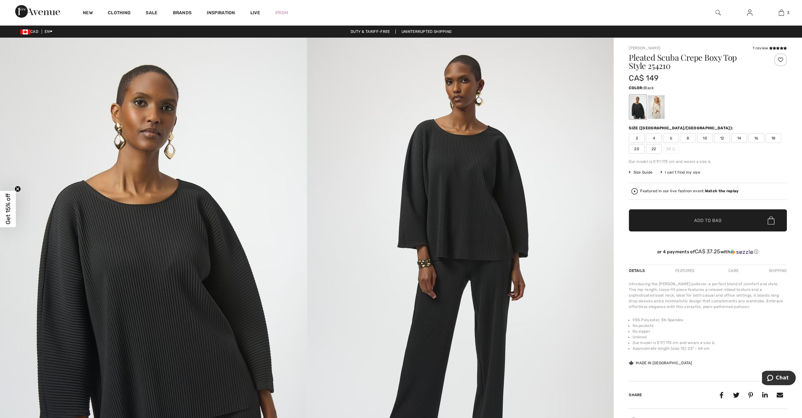
click at [776, 138] on span "18" at bounding box center [773, 137] width 16 height 9
click at [705, 222] on span "Add to Bag" at bounding box center [707, 220] width 27 height 7
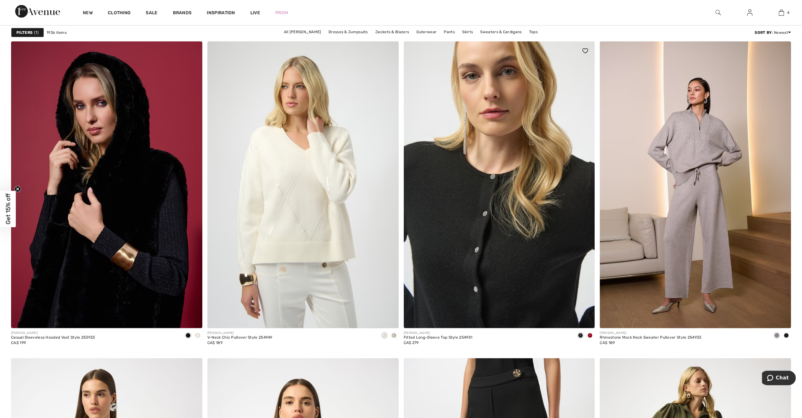
scroll to position [4172, 0]
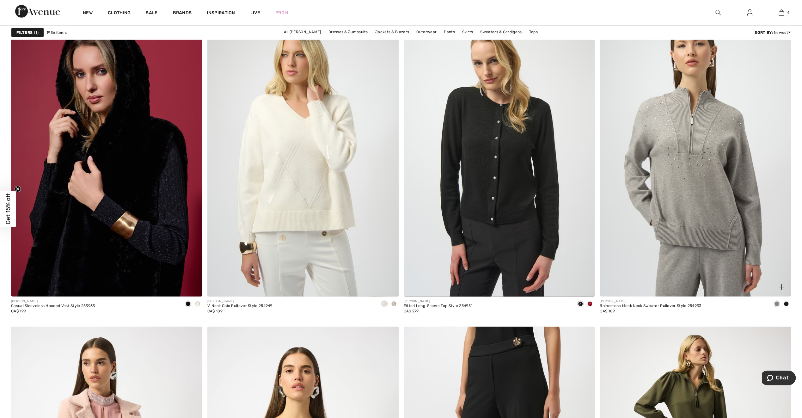
click at [698, 241] on img at bounding box center [695, 153] width 191 height 287
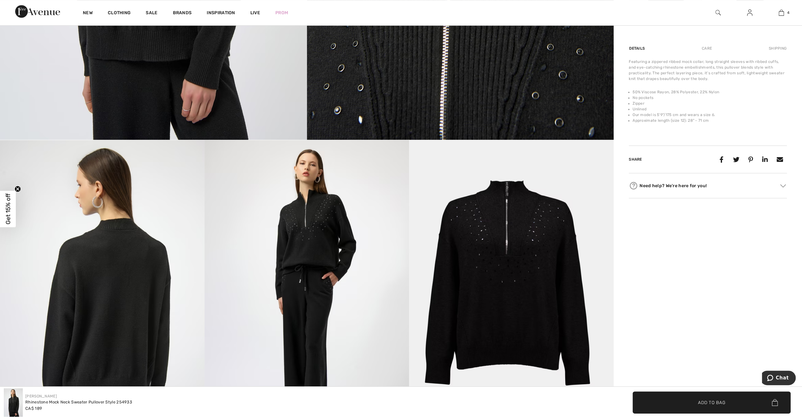
scroll to position [474, 0]
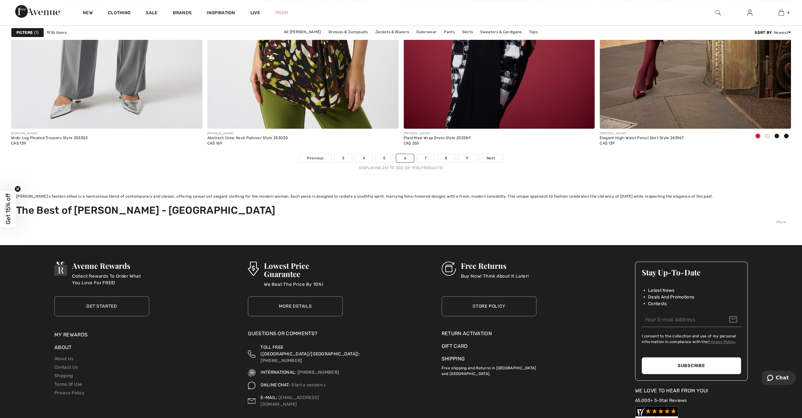
scroll to position [5025, 0]
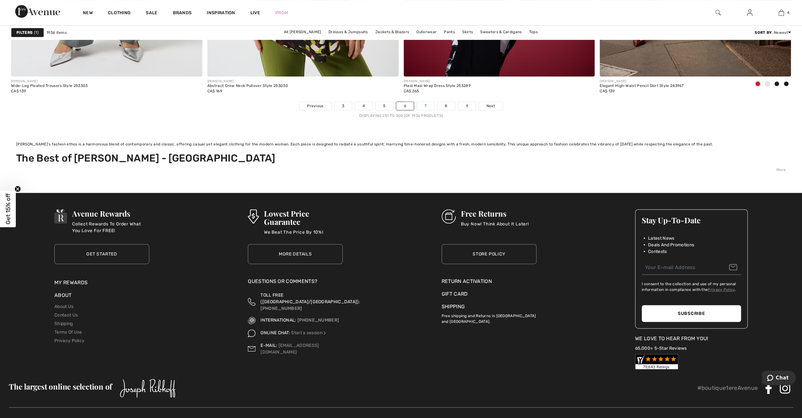
click at [424, 105] on link "7" at bounding box center [425, 106] width 17 height 8
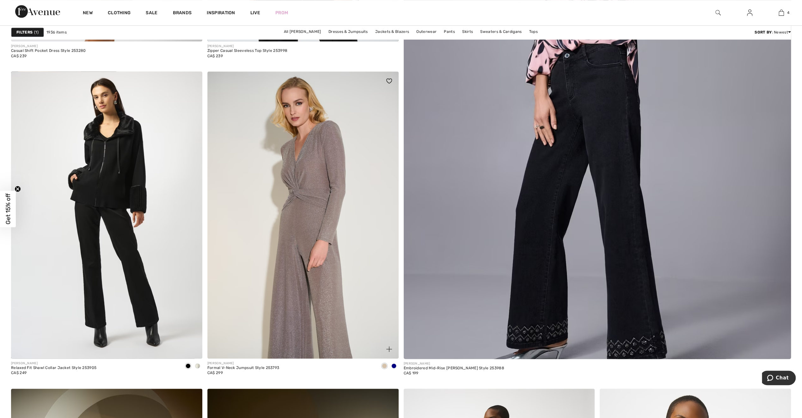
scroll to position [569, 0]
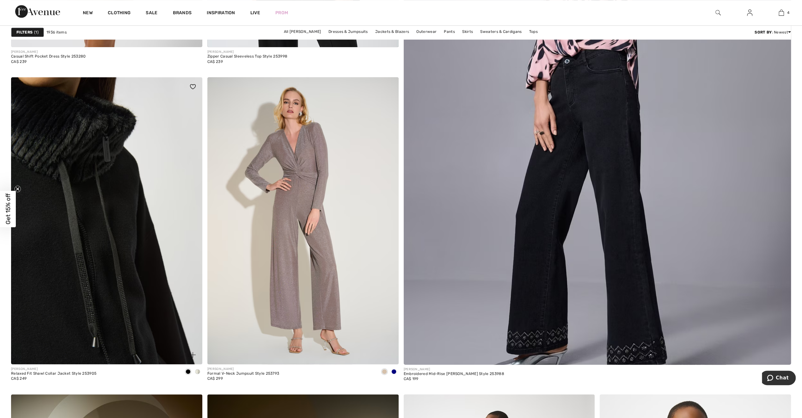
click at [116, 256] on img at bounding box center [106, 220] width 191 height 287
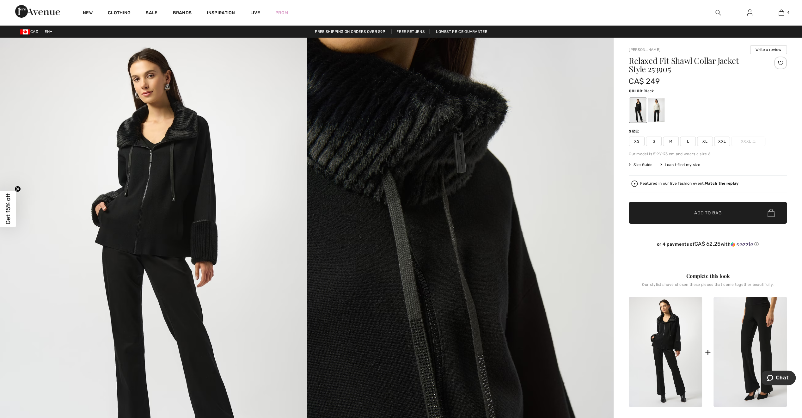
click at [643, 163] on span "Size Guide" at bounding box center [641, 165] width 24 height 6
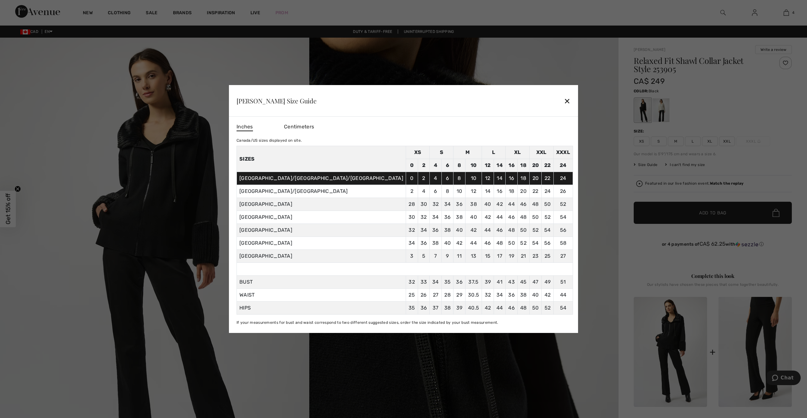
click at [563, 104] on div "✕" at bounding box center [566, 100] width 7 height 13
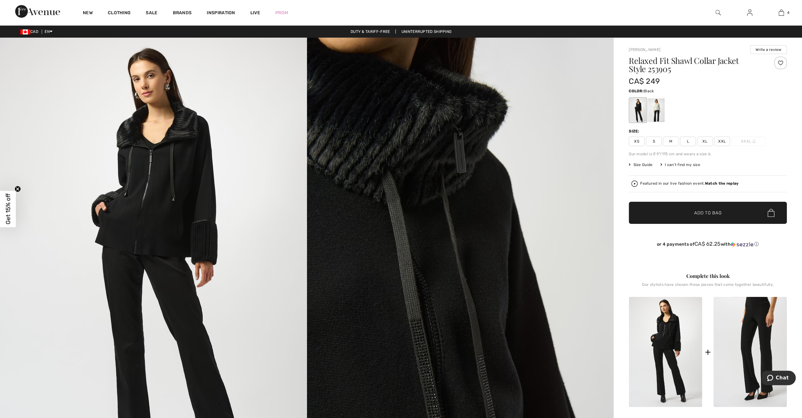
click at [644, 164] on span "Size Guide" at bounding box center [641, 165] width 24 height 6
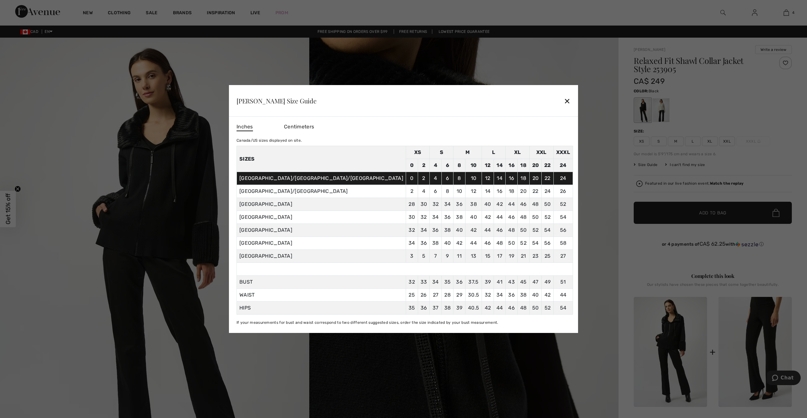
click at [563, 100] on div "✕" at bounding box center [566, 100] width 7 height 13
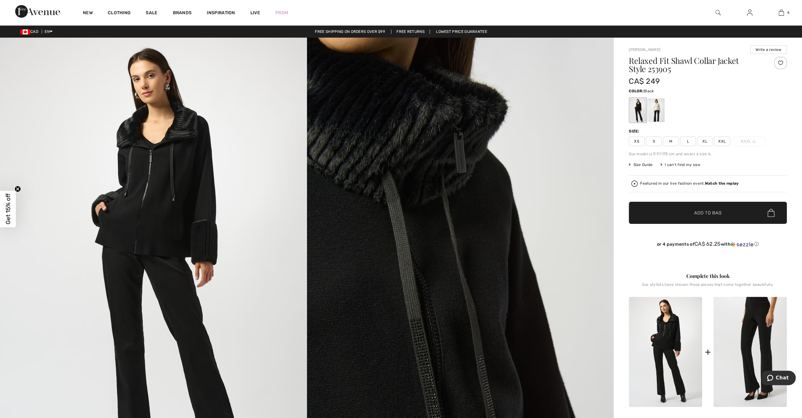
click at [704, 142] on span "XL" at bounding box center [705, 141] width 16 height 9
click at [705, 210] on span "Add to Bag" at bounding box center [707, 213] width 27 height 7
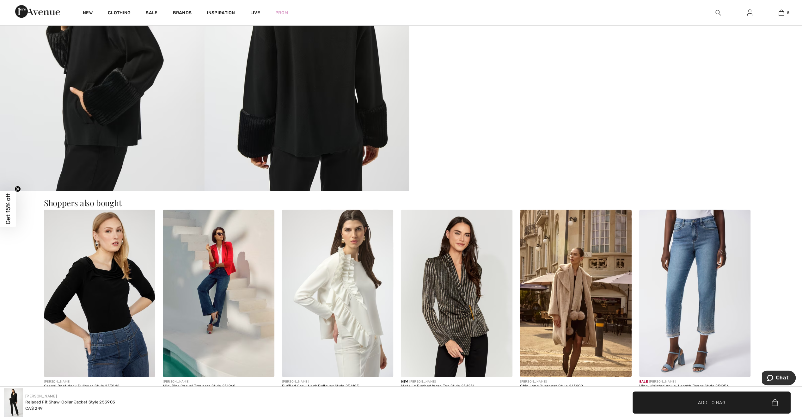
scroll to position [664, 0]
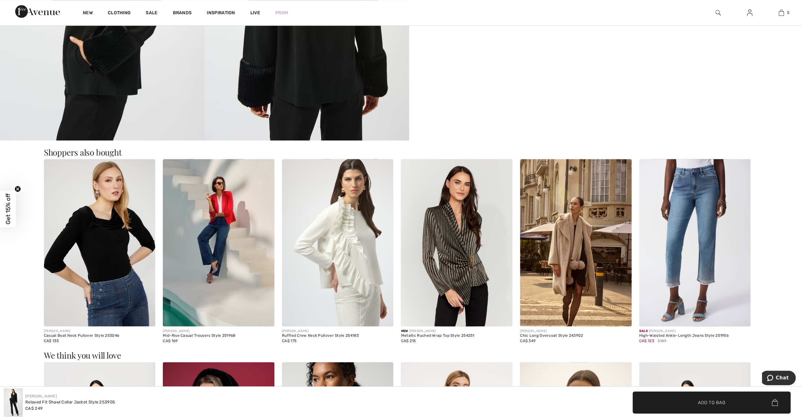
click at [97, 264] on img at bounding box center [100, 242] width 112 height 167
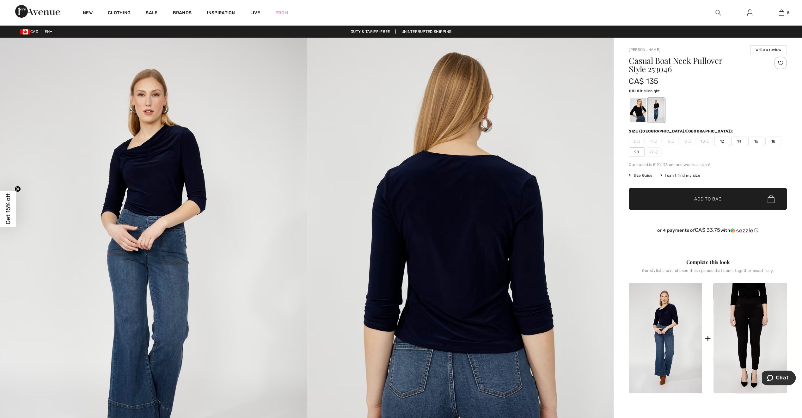
click at [654, 111] on div at bounding box center [656, 110] width 16 height 24
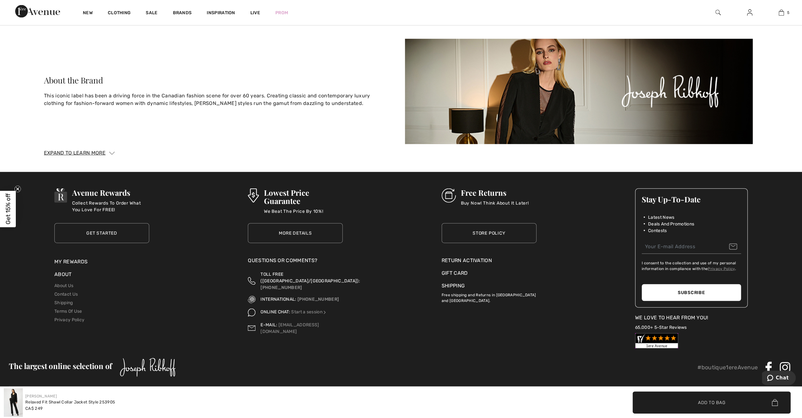
scroll to position [1456, 0]
